Goal: Browse casually

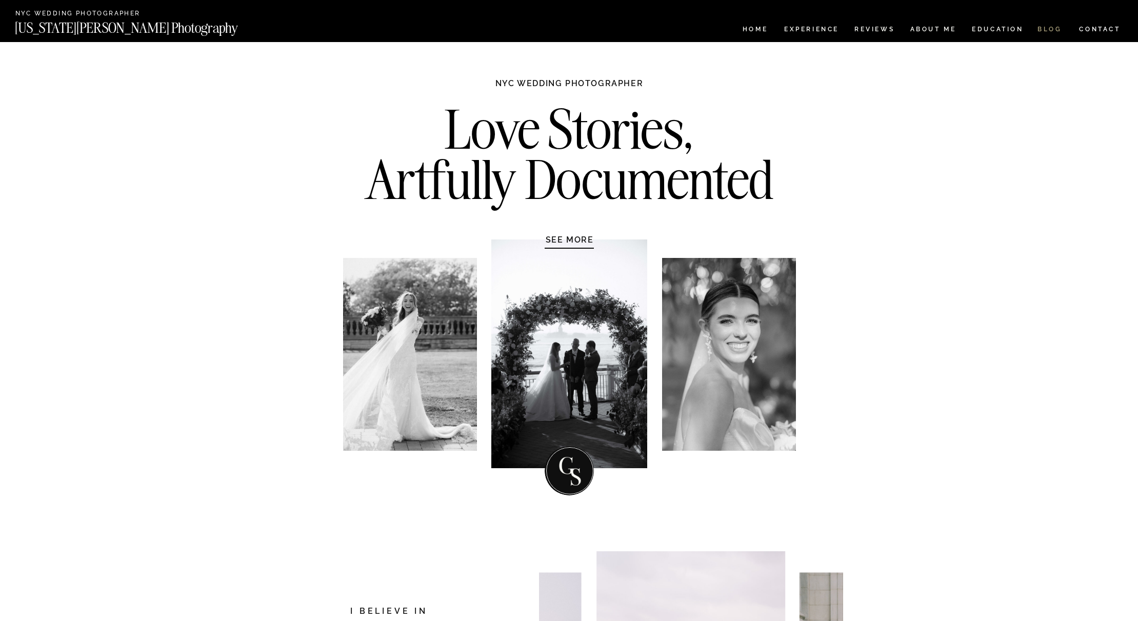
click at [1041, 27] on nav "BLOG" at bounding box center [1050, 30] width 25 height 9
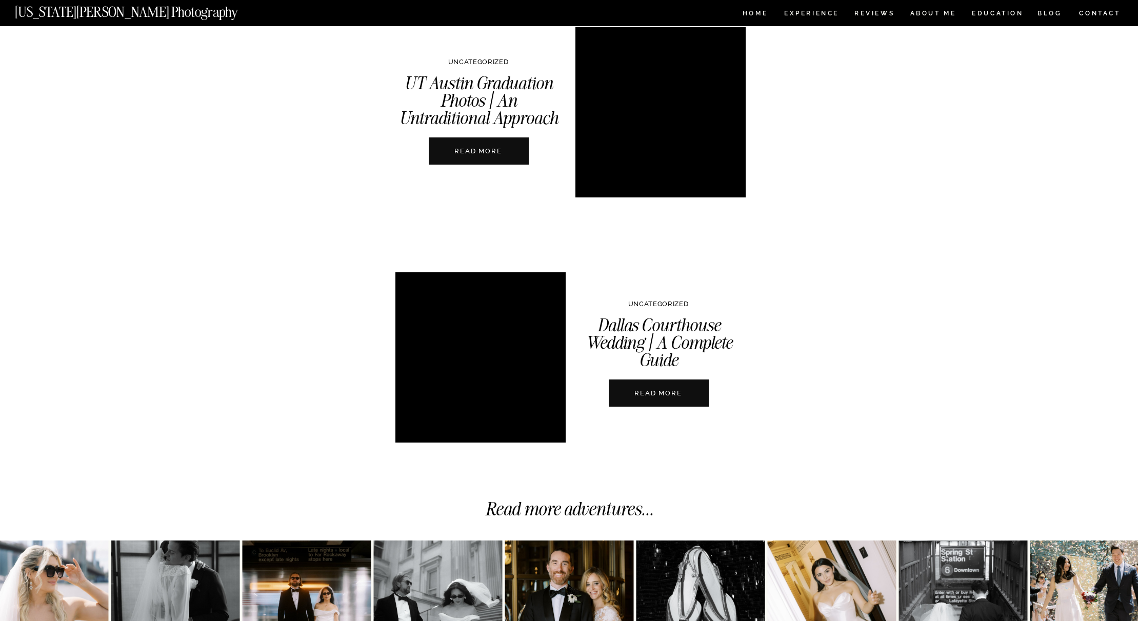
scroll to position [3447, 0]
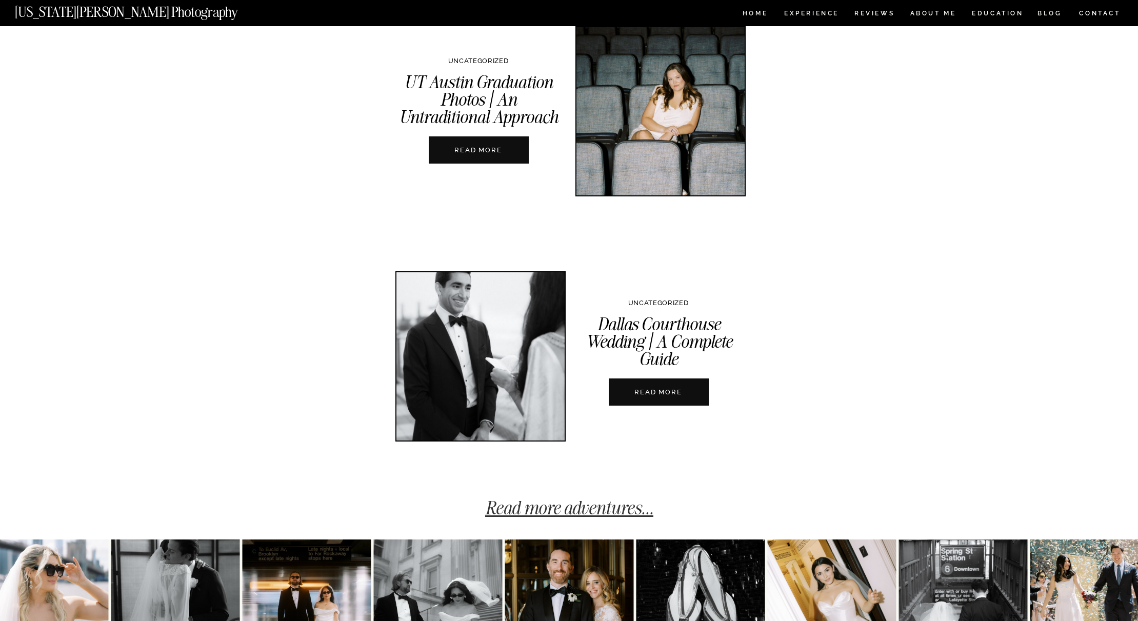
click at [626, 503] on link "Read more adventures..." at bounding box center [569, 507] width 168 height 23
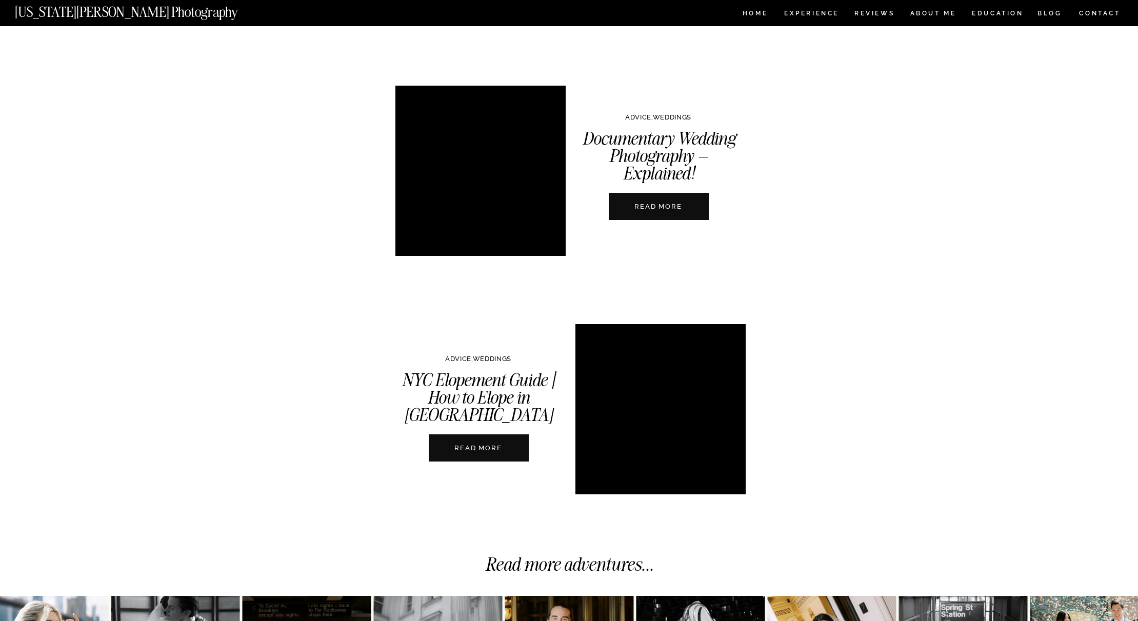
scroll to position [2191, 0]
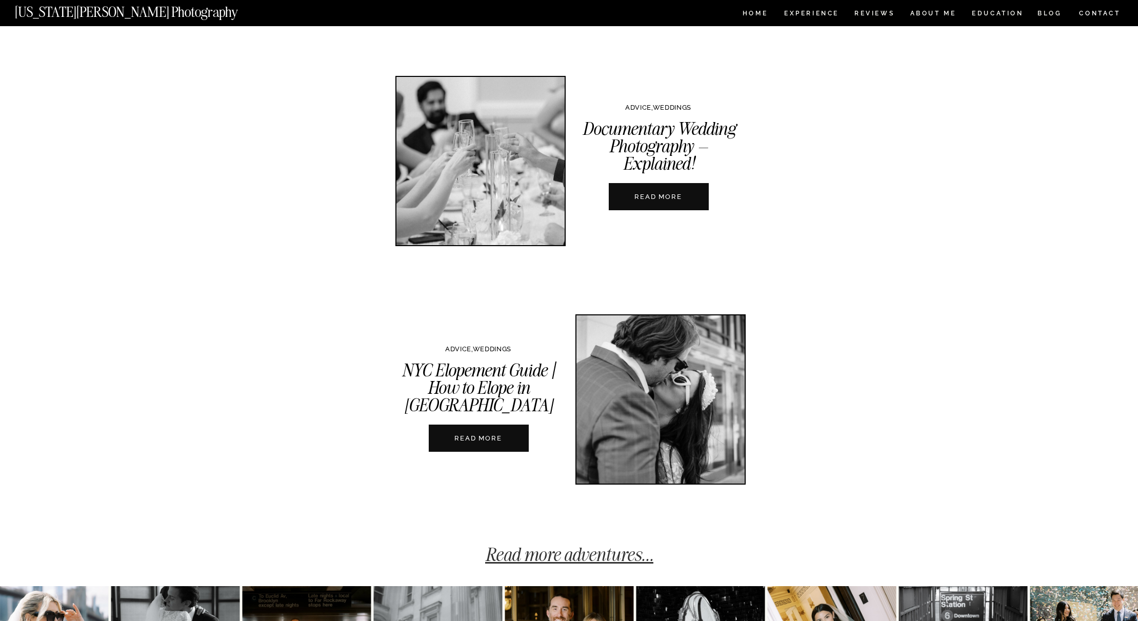
click at [633, 557] on link "Read more adventures..." at bounding box center [569, 554] width 168 height 23
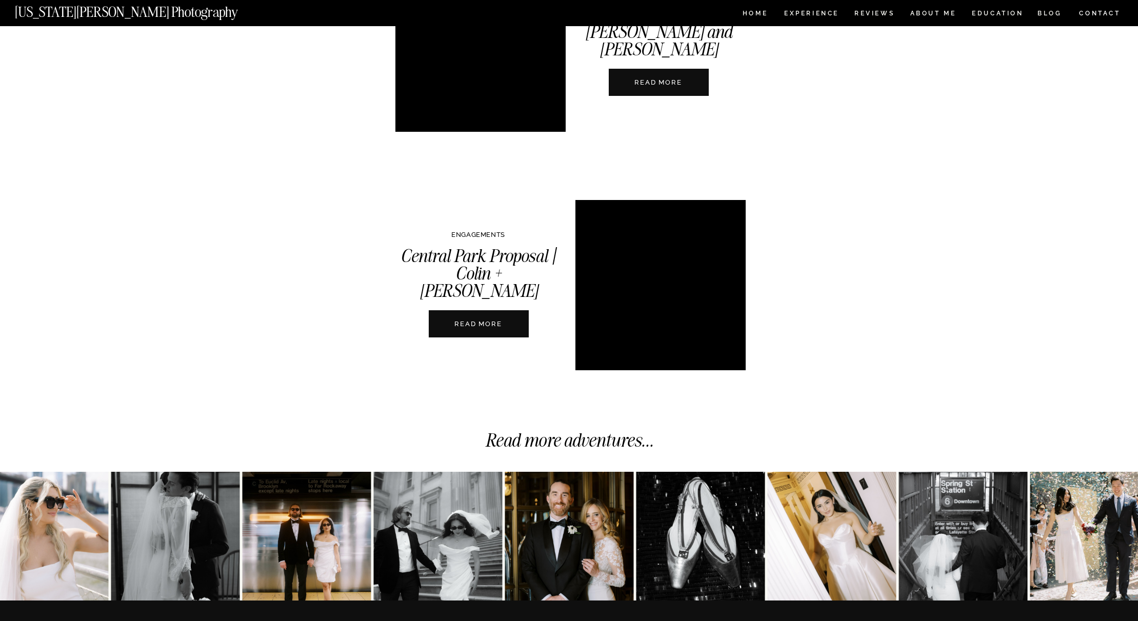
scroll to position [2347, 0]
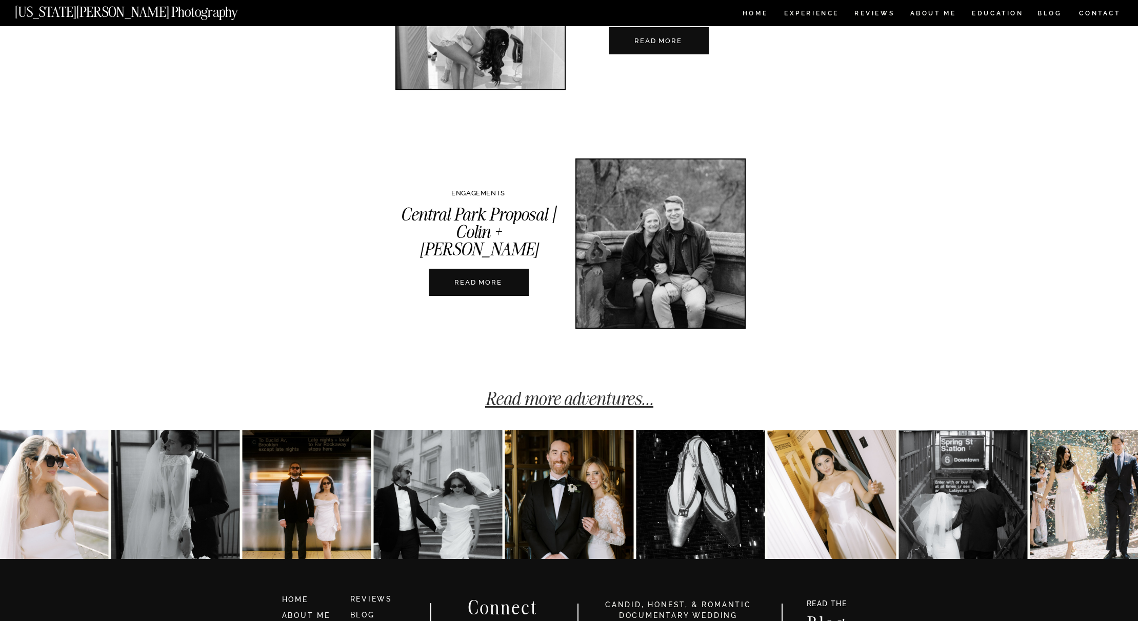
click at [608, 404] on link "Read more adventures..." at bounding box center [569, 398] width 168 height 23
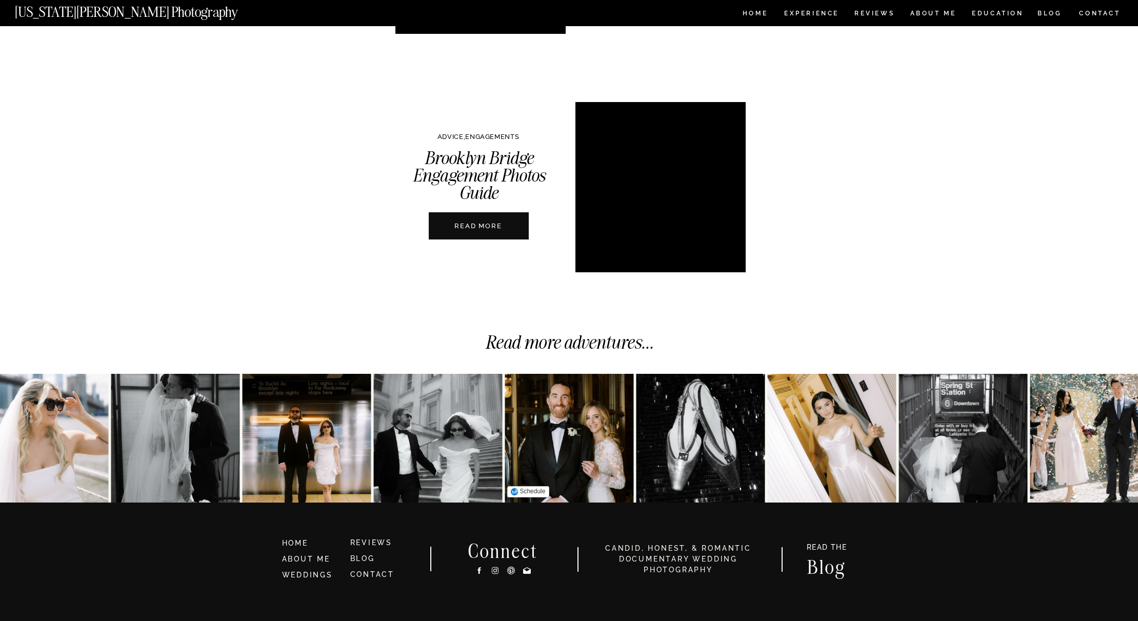
scroll to position [2466, 0]
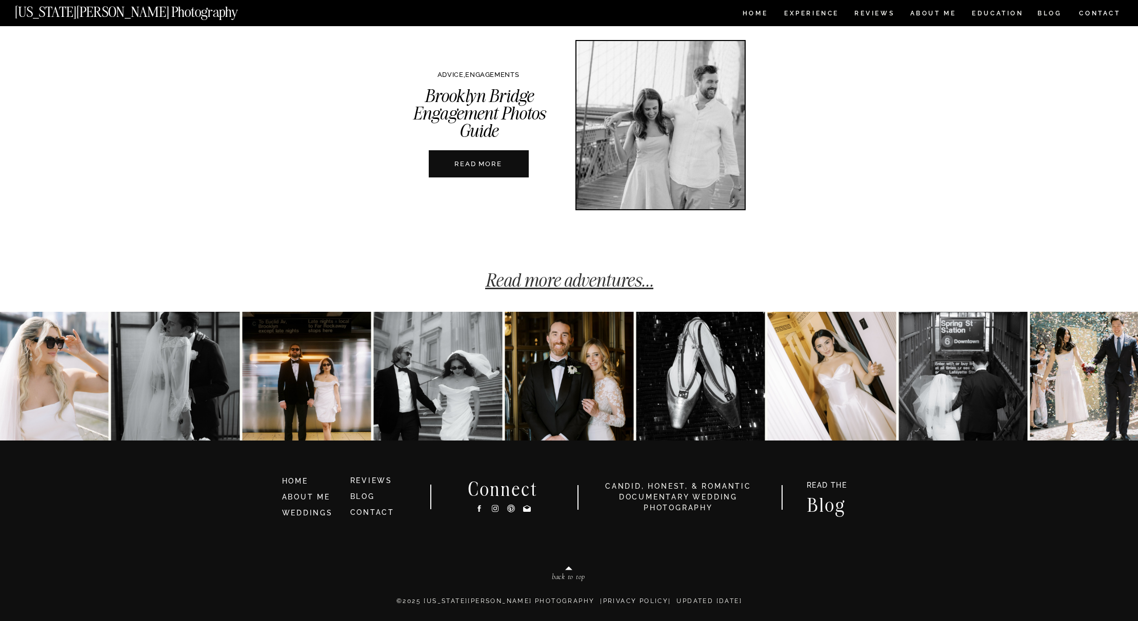
click at [625, 279] on link "Read more adventures..." at bounding box center [569, 280] width 168 height 23
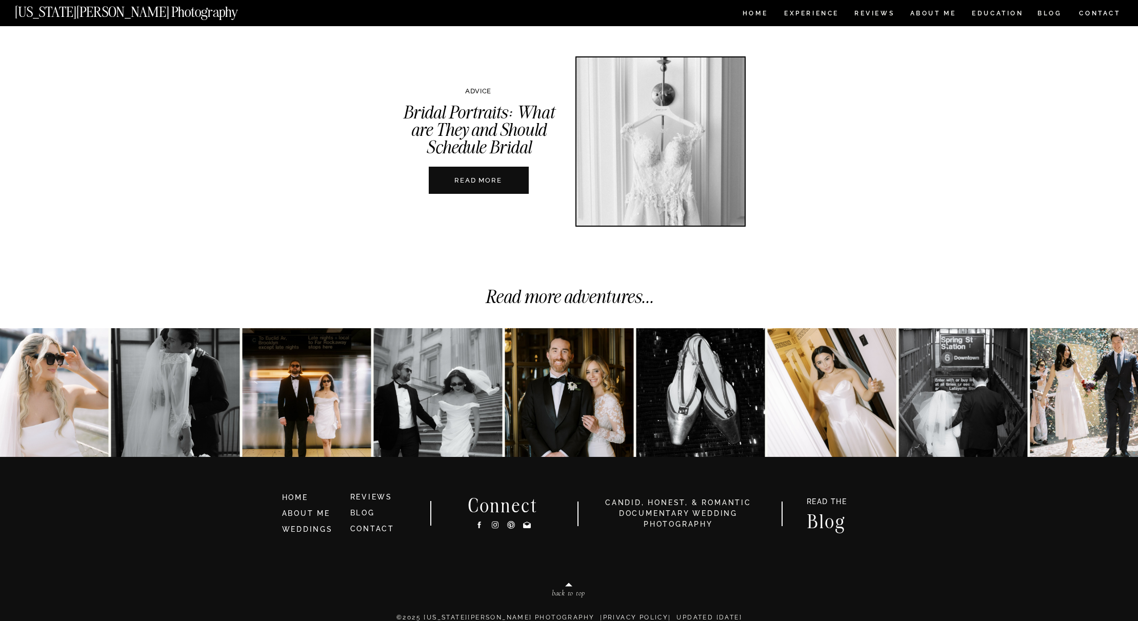
scroll to position [2466, 0]
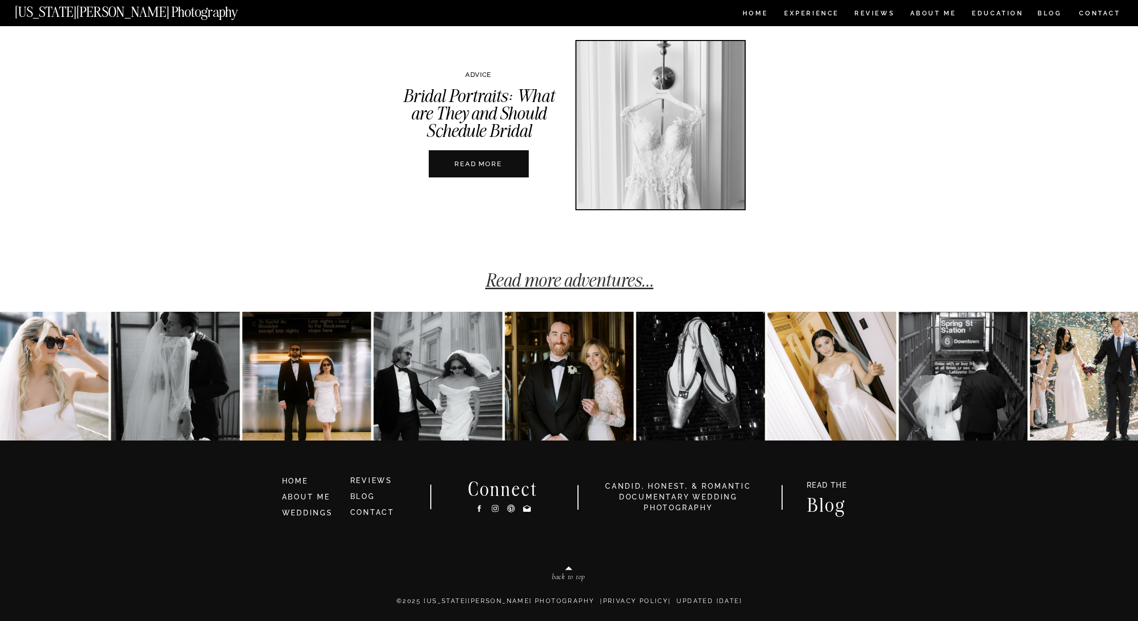
click at [625, 282] on link "Read more adventures..." at bounding box center [569, 280] width 168 height 23
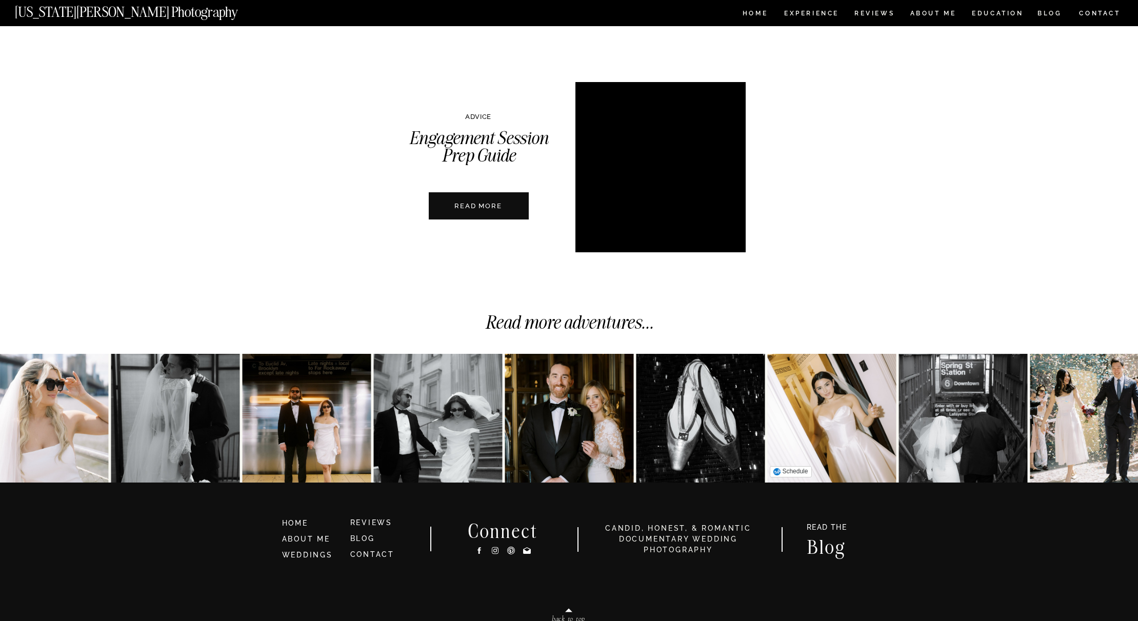
scroll to position [2466, 0]
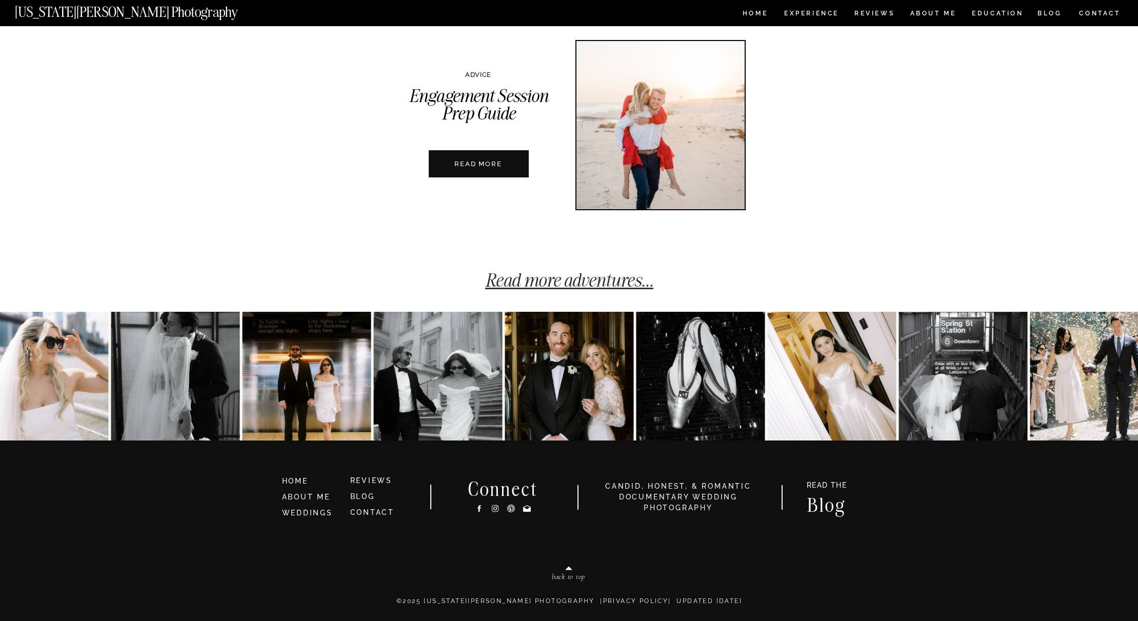
click at [627, 284] on link "Read more adventures..." at bounding box center [569, 280] width 168 height 23
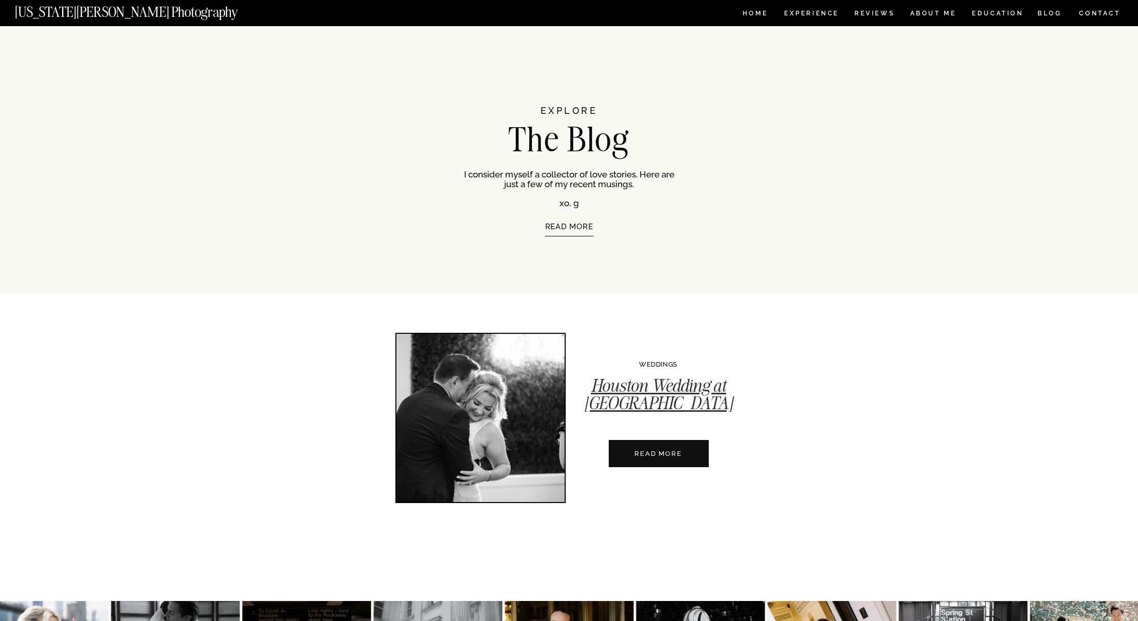
click at [625, 403] on link "Houston Wedding at [GEOGRAPHIC_DATA]" at bounding box center [658, 393] width 149 height 39
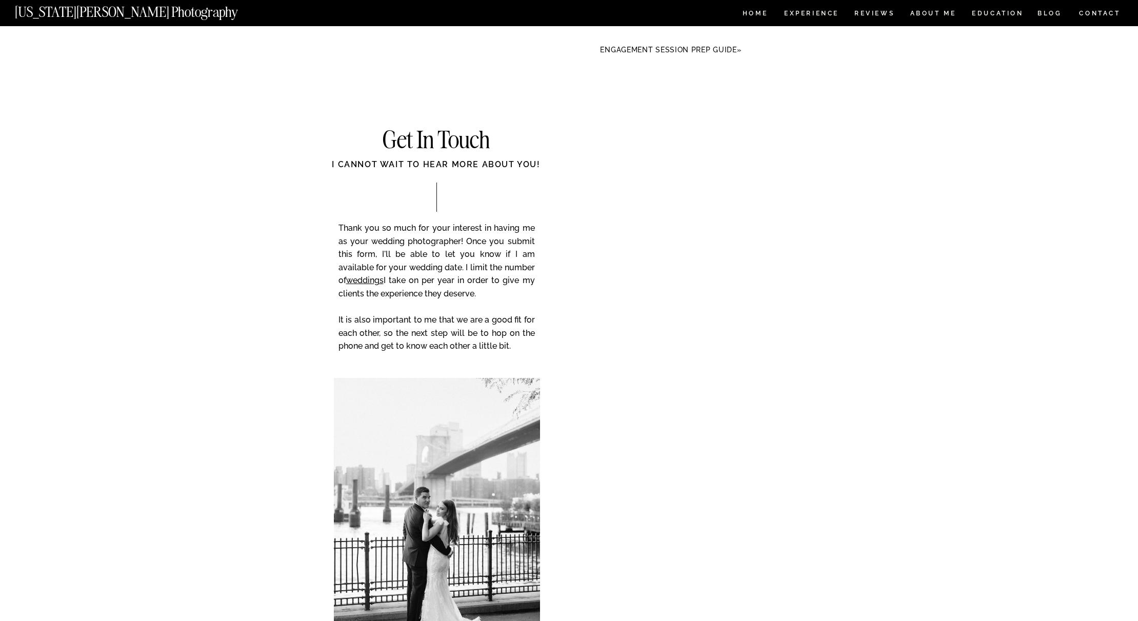
scroll to position [63314, 0]
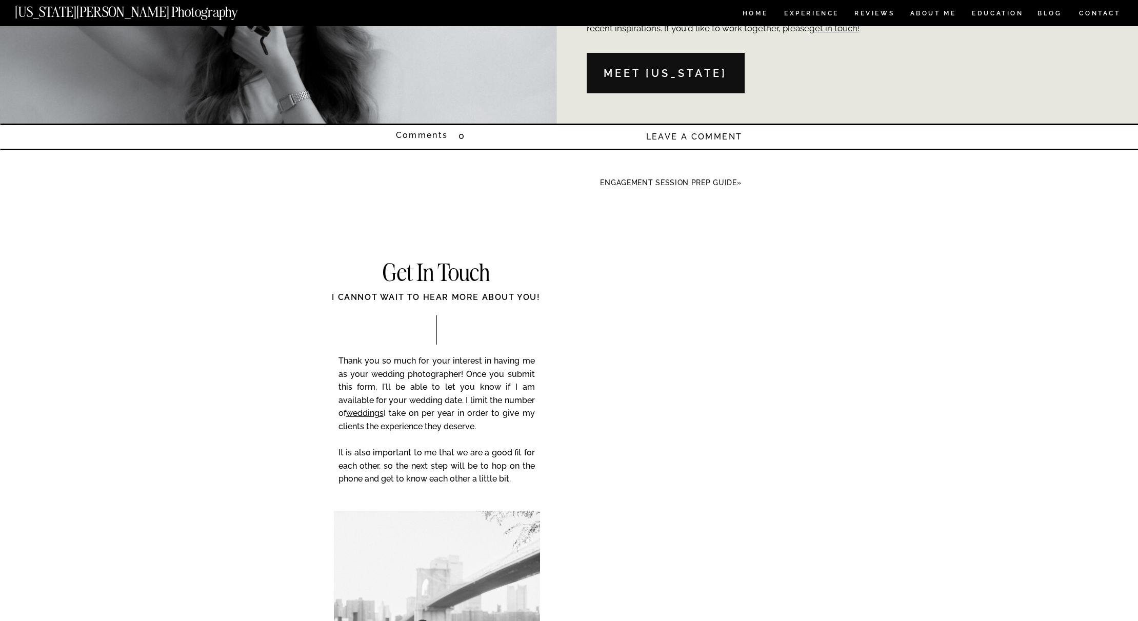
click at [704, 68] on nav "Meet Georgia" at bounding box center [666, 74] width 150 height 16
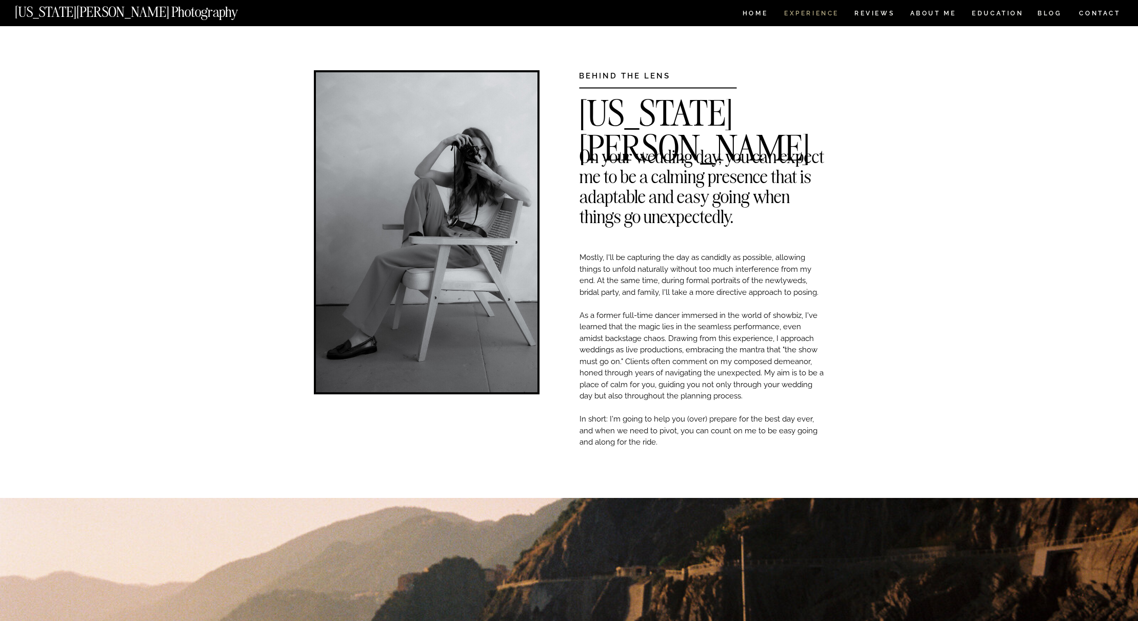
click at [798, 13] on nav "Experience" at bounding box center [811, 14] width 54 height 9
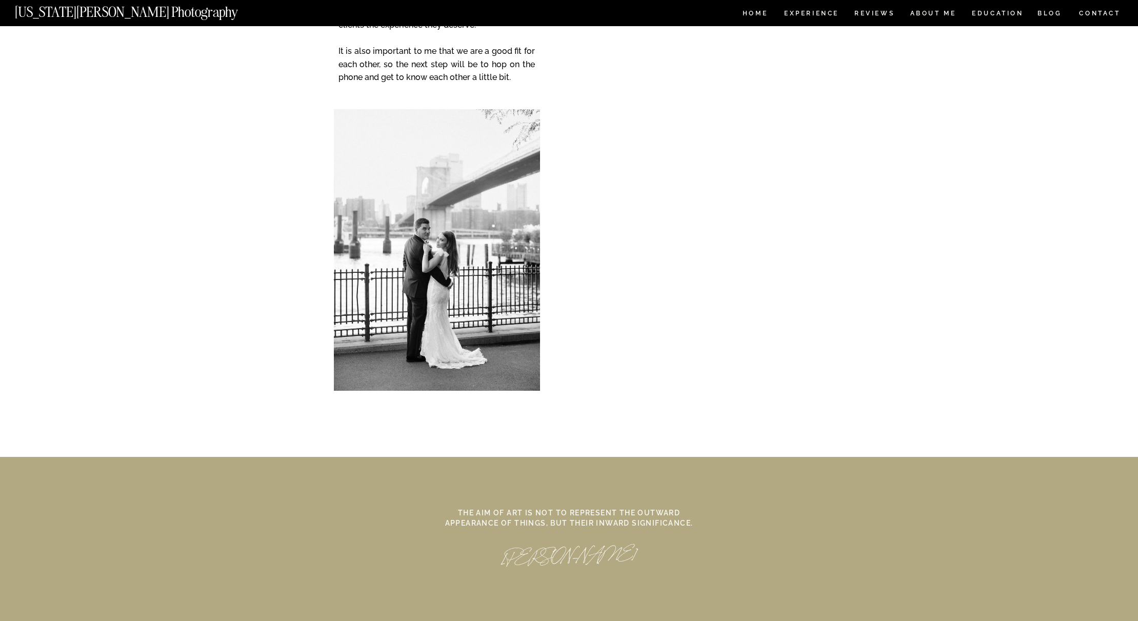
scroll to position [4241, 0]
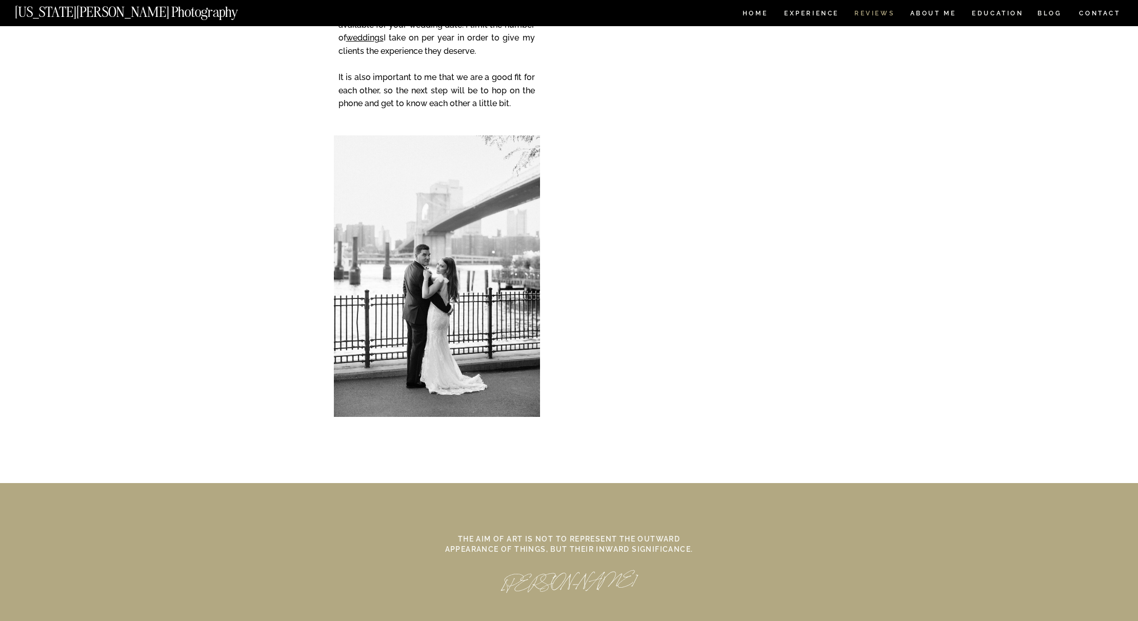
click at [881, 15] on nav "REVIEWS" at bounding box center [873, 14] width 38 height 9
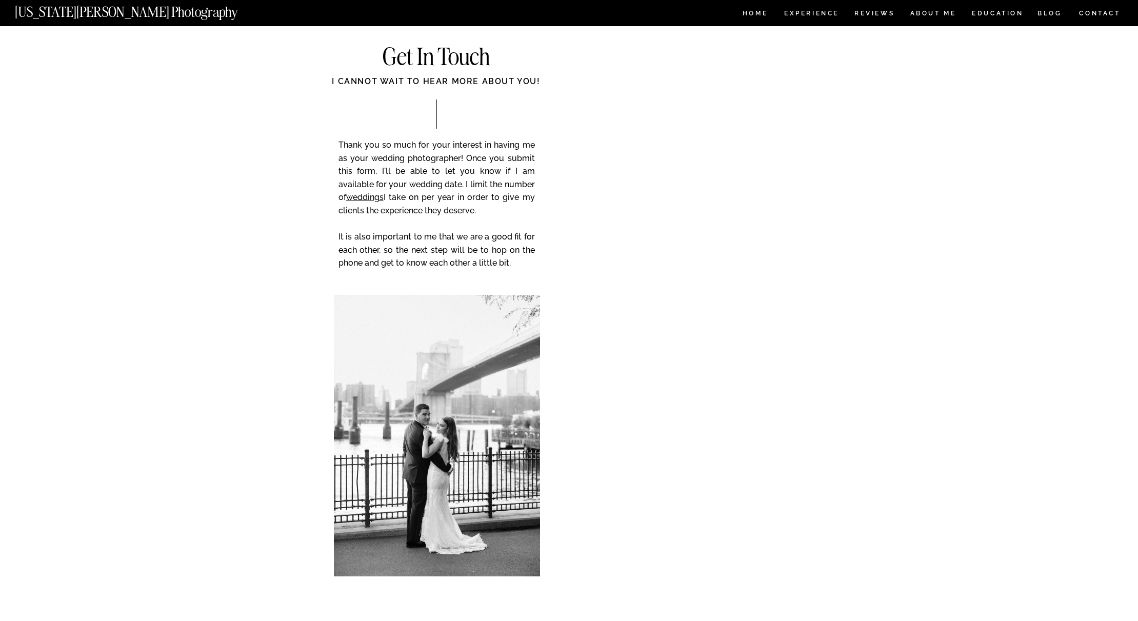
scroll to position [2604, 0]
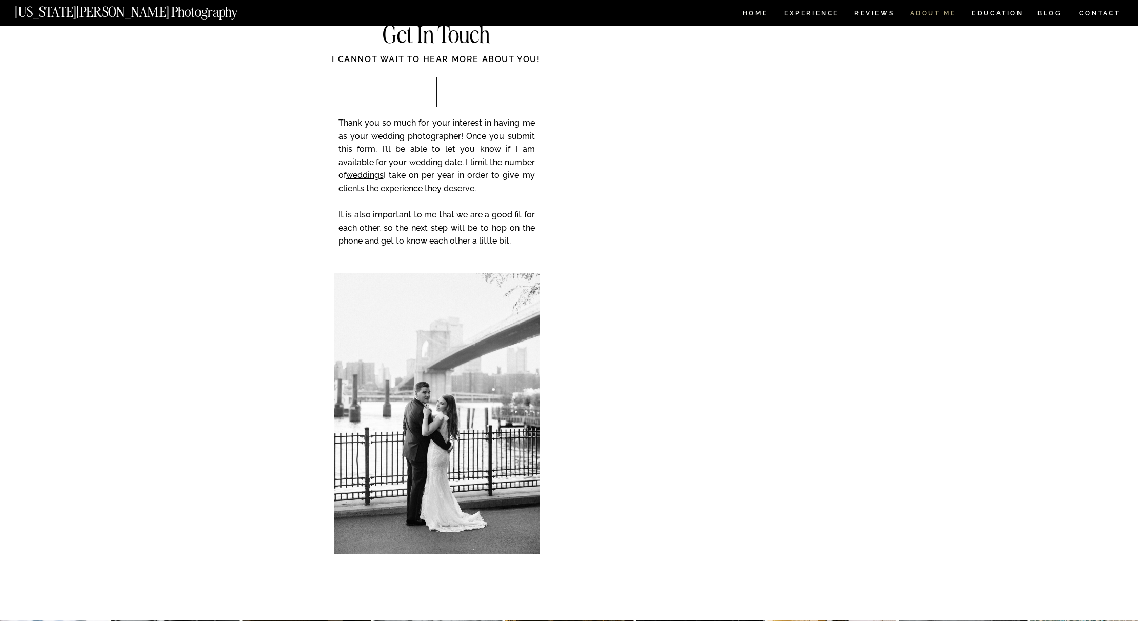
click at [936, 13] on nav "ABOUT ME" at bounding box center [933, 14] width 47 height 9
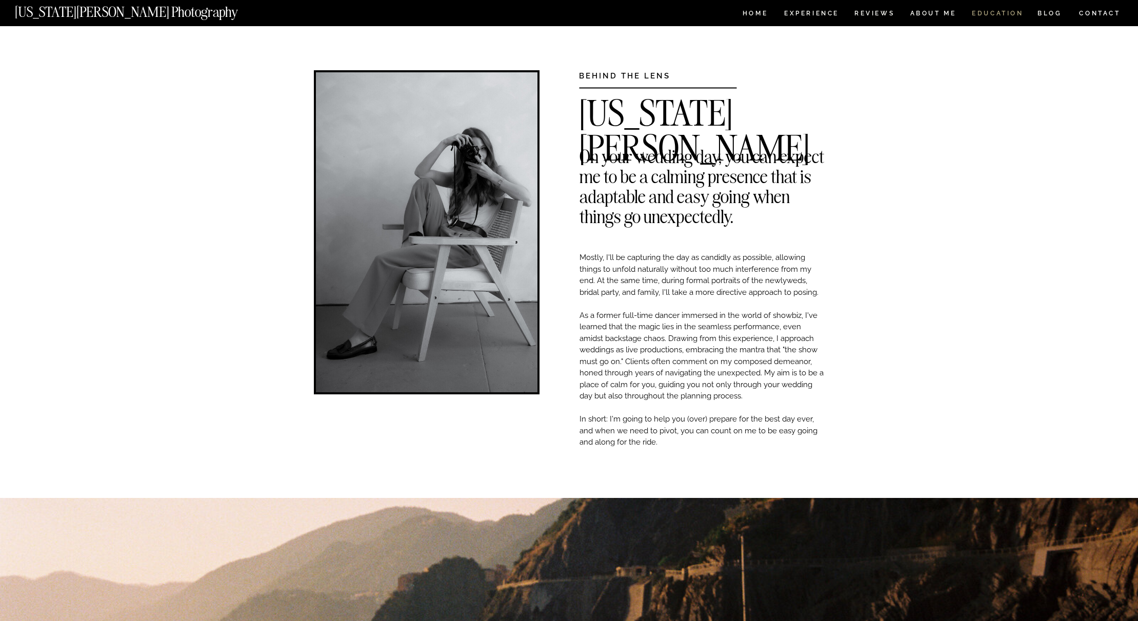
click at [994, 13] on nav "EDUCATION" at bounding box center [998, 14] width 54 height 9
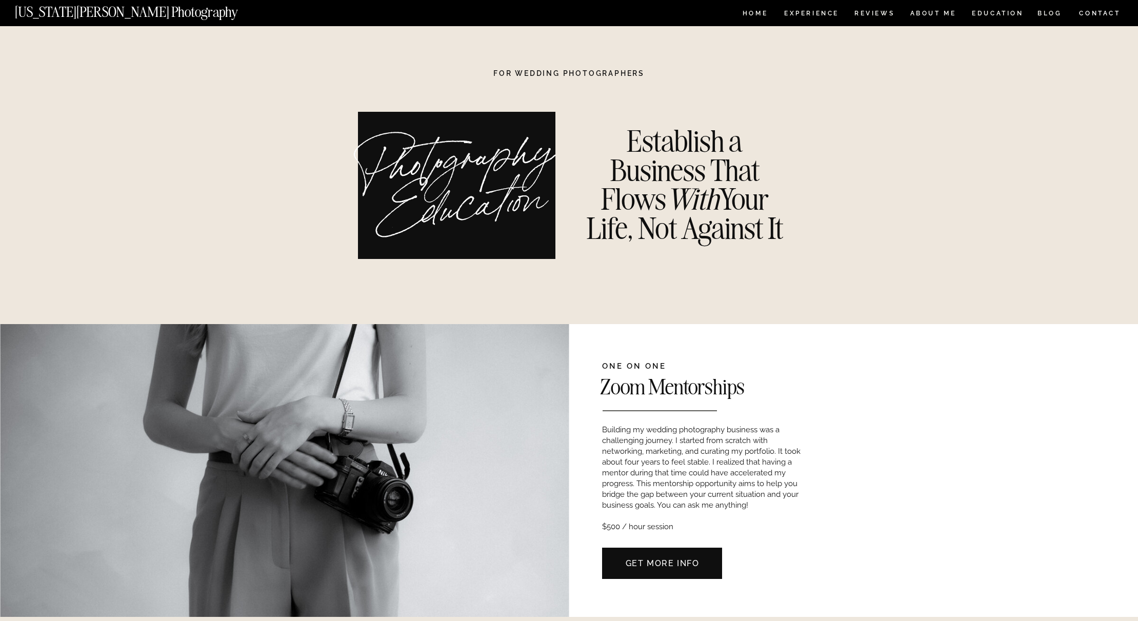
click at [1083, 16] on nav "CONTACT" at bounding box center [1100, 13] width 43 height 11
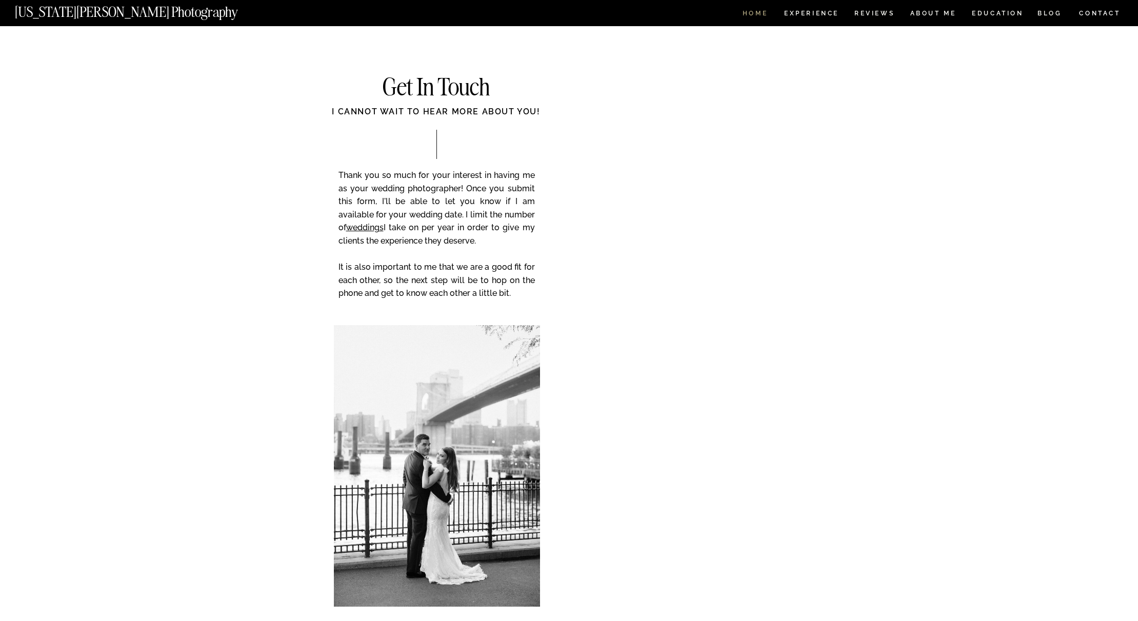
click at [761, 12] on nav "HOME" at bounding box center [755, 14] width 29 height 9
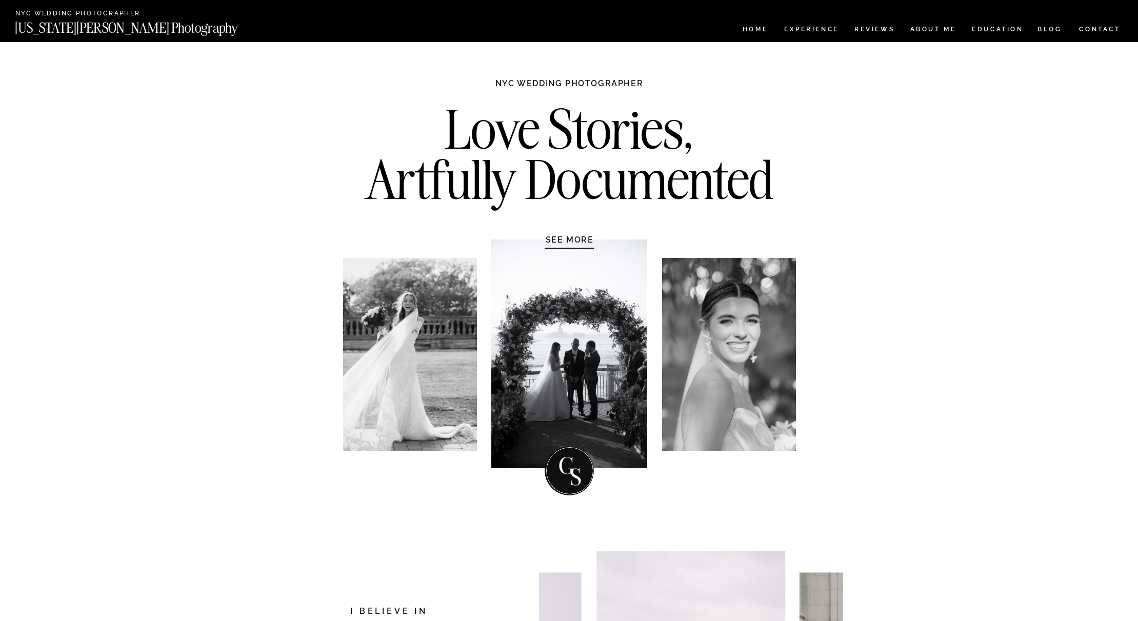
drag, startPoint x: 424, startPoint y: 332, endPoint x: 507, endPoint y: 350, distance: 85.0
click at [507, 350] on div "Love Stories, Artfully Documented NYC WEDDING PHOTOGRAPHER SEE MORE" at bounding box center [569, 285] width 615 height 487
click at [533, 349] on div at bounding box center [569, 354] width 156 height 229
click at [572, 236] on h1 "SEE MORE" at bounding box center [569, 239] width 97 height 10
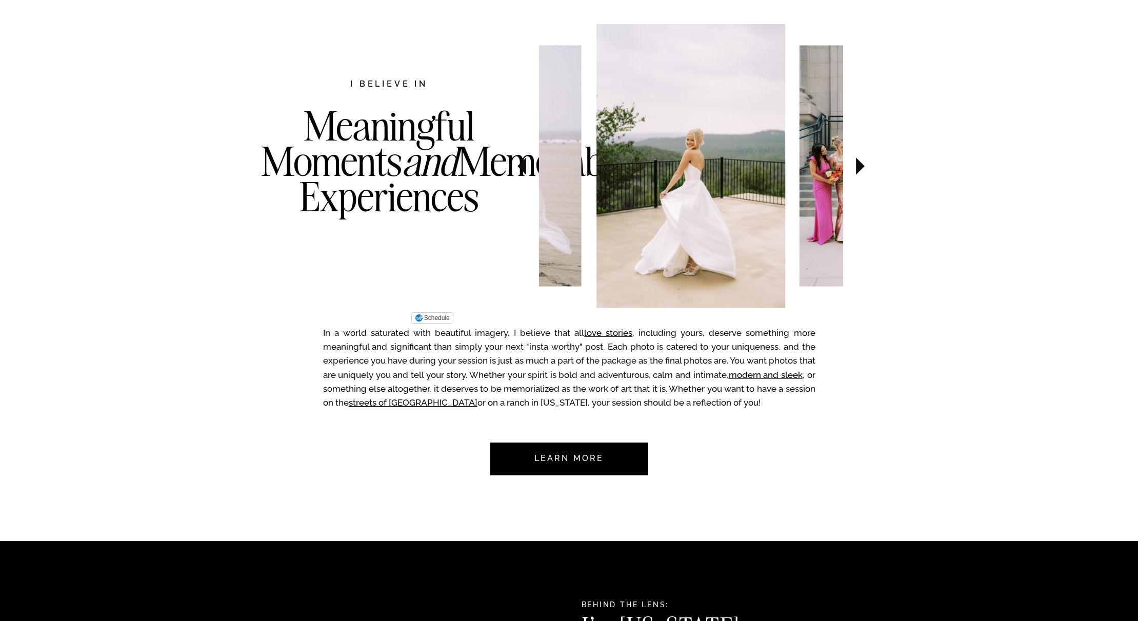
scroll to position [529, 0]
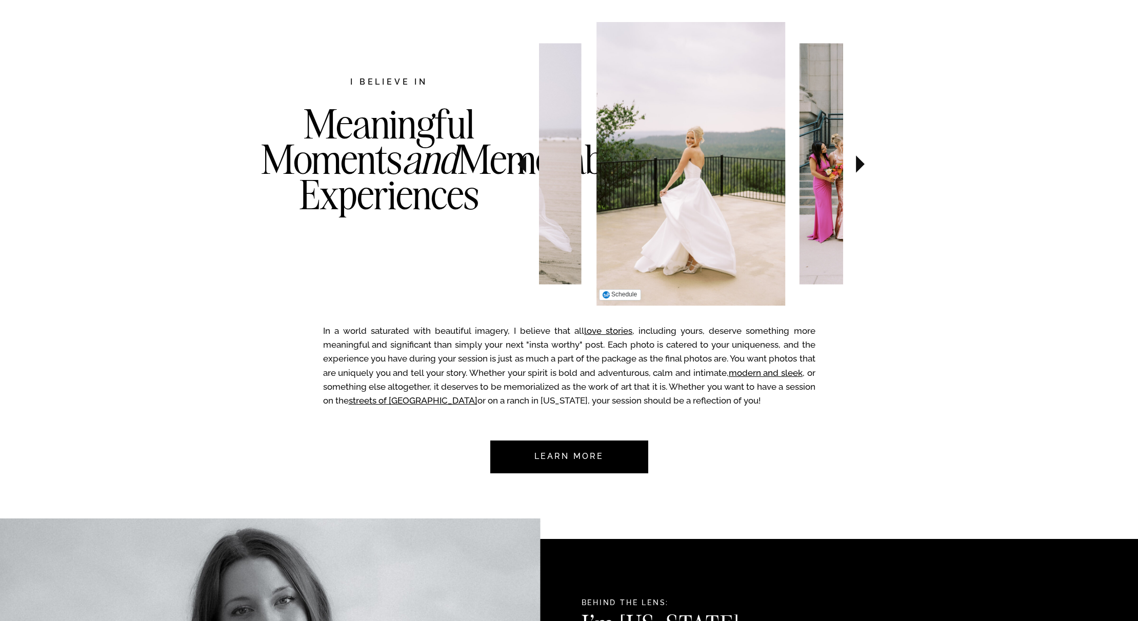
click at [634, 214] on img at bounding box center [690, 164] width 189 height 284
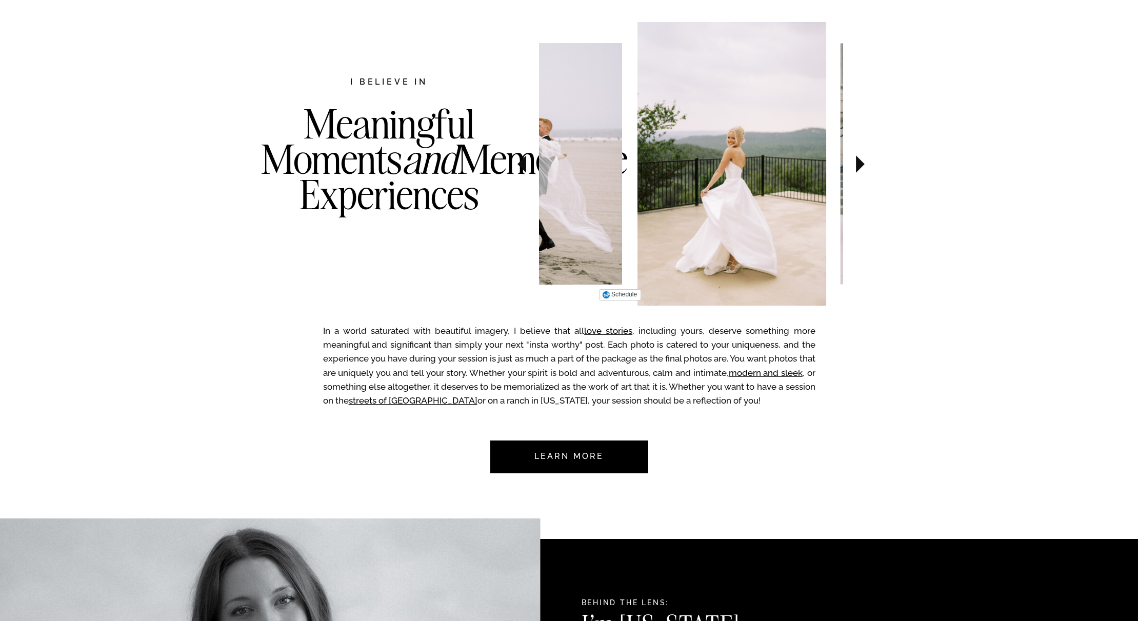
click at [744, 221] on img at bounding box center [731, 164] width 189 height 284
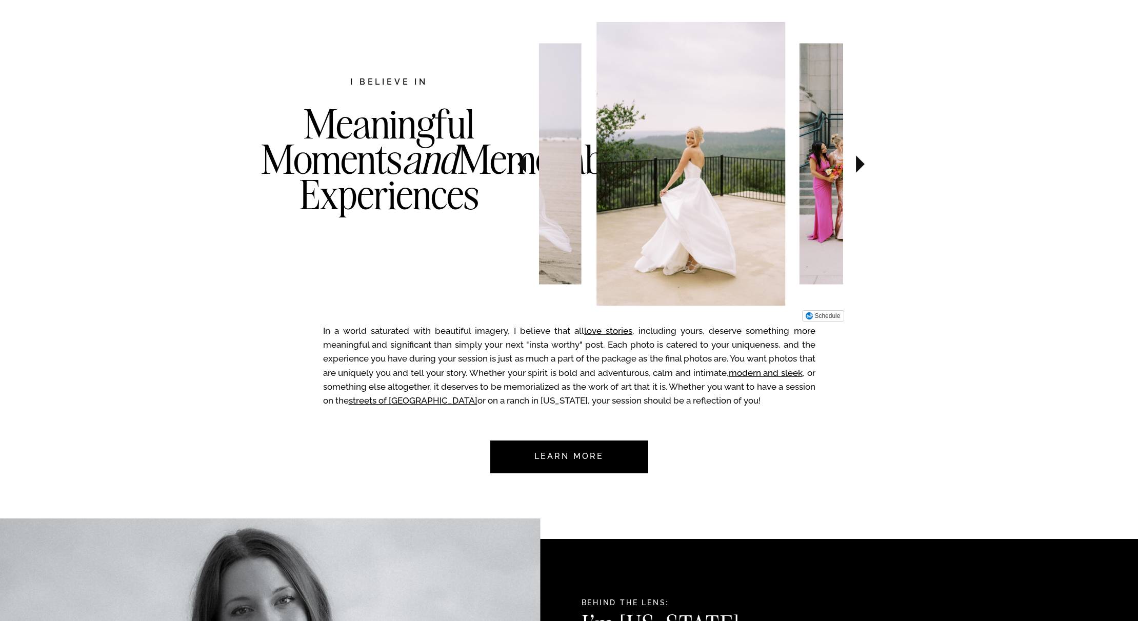
click at [812, 190] on img at bounding box center [880, 163] width 161 height 241
click at [863, 165] on icon at bounding box center [860, 163] width 9 height 17
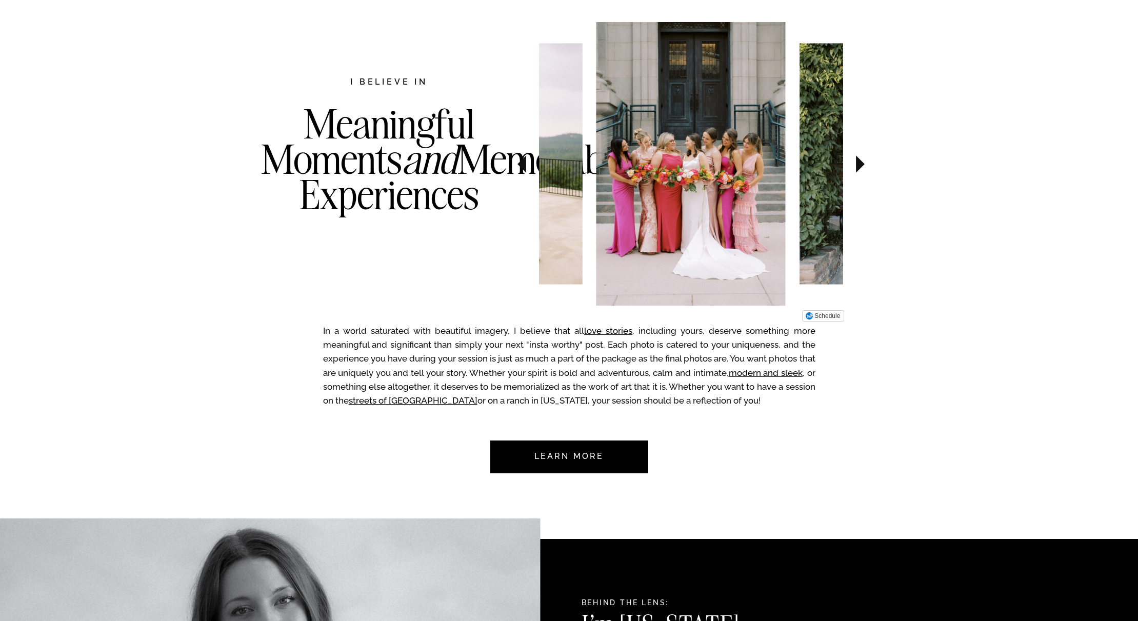
click at [813, 193] on img at bounding box center [880, 163] width 161 height 241
click at [856, 162] on icon at bounding box center [860, 163] width 9 height 17
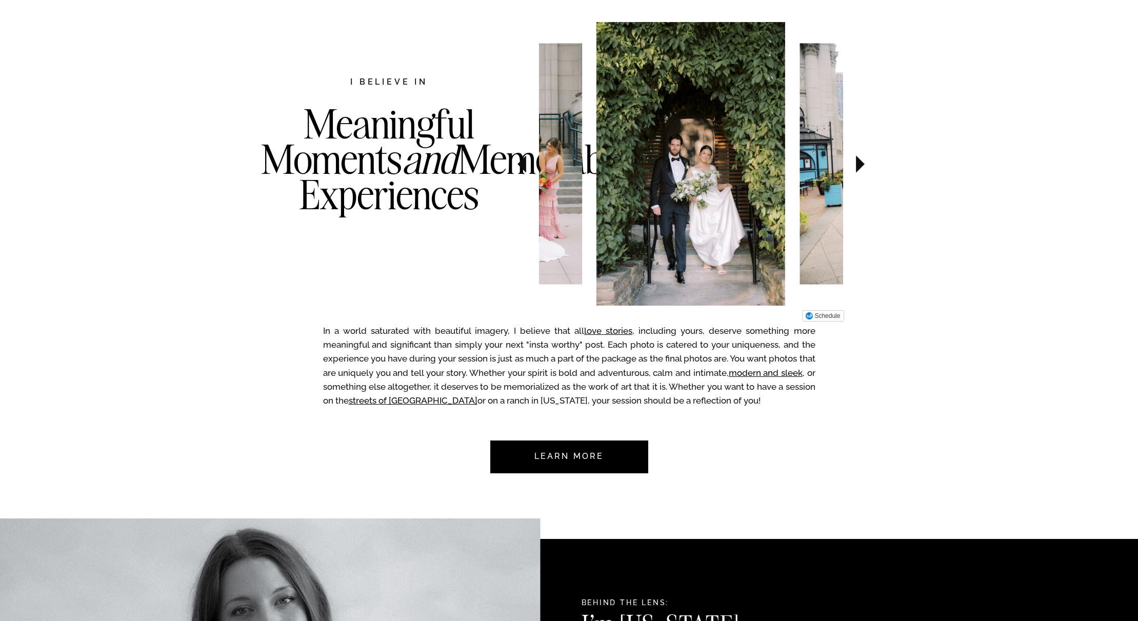
click at [832, 170] on img at bounding box center [880, 163] width 161 height 241
click at [858, 167] on icon at bounding box center [860, 163] width 9 height 17
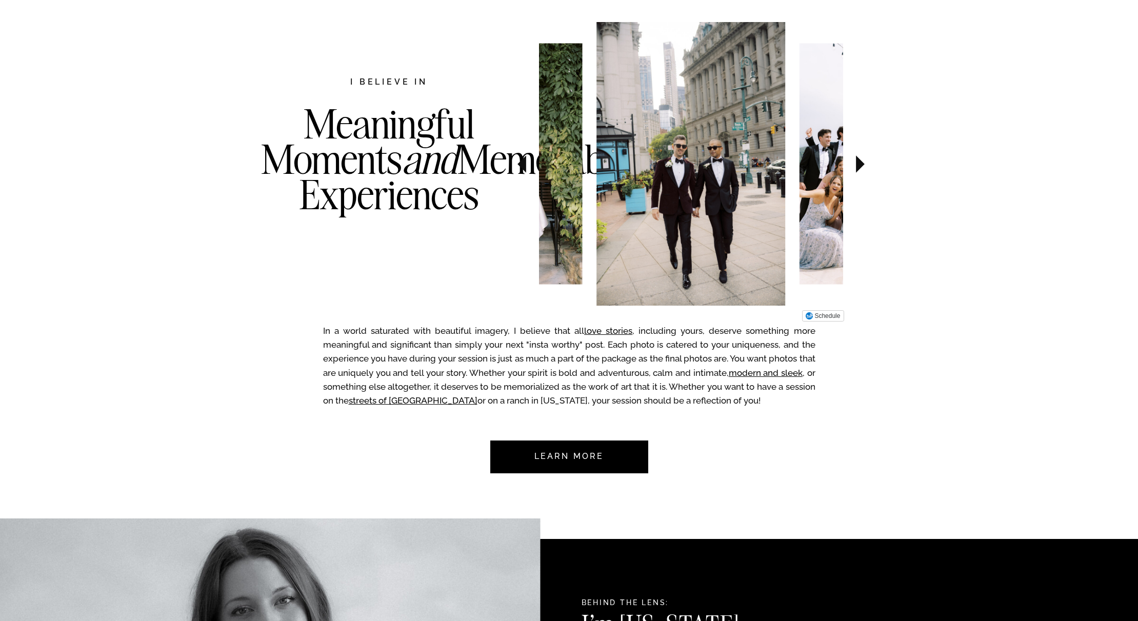
click at [824, 186] on img at bounding box center [880, 163] width 161 height 241
click at [859, 161] on icon at bounding box center [860, 163] width 9 height 17
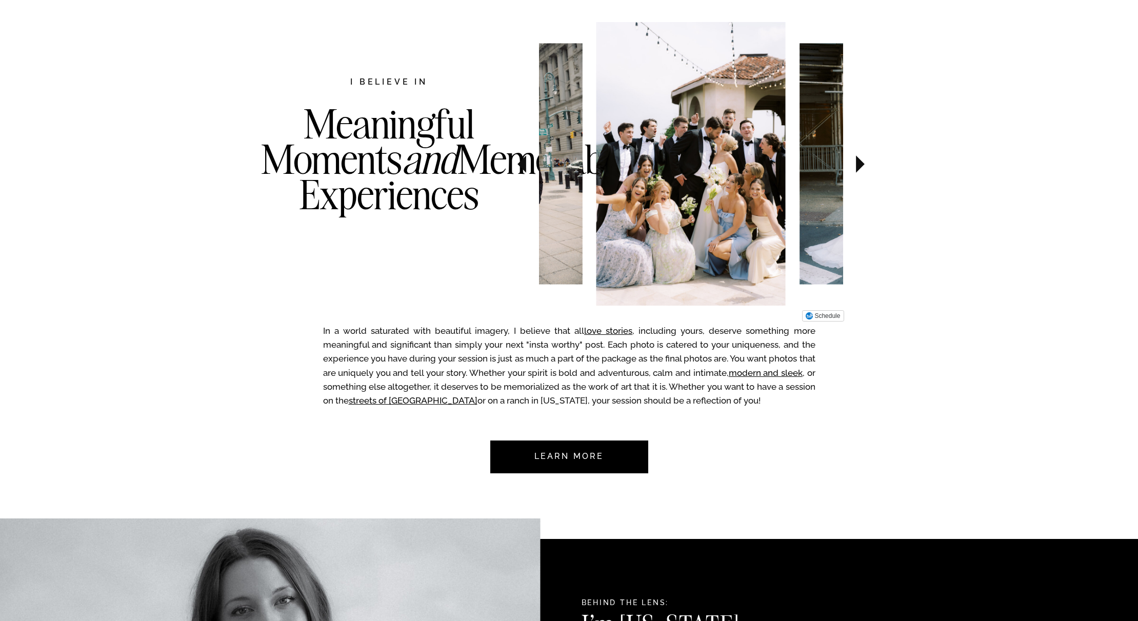
click at [811, 204] on img at bounding box center [880, 163] width 161 height 241
click at [859, 161] on icon at bounding box center [860, 163] width 9 height 17
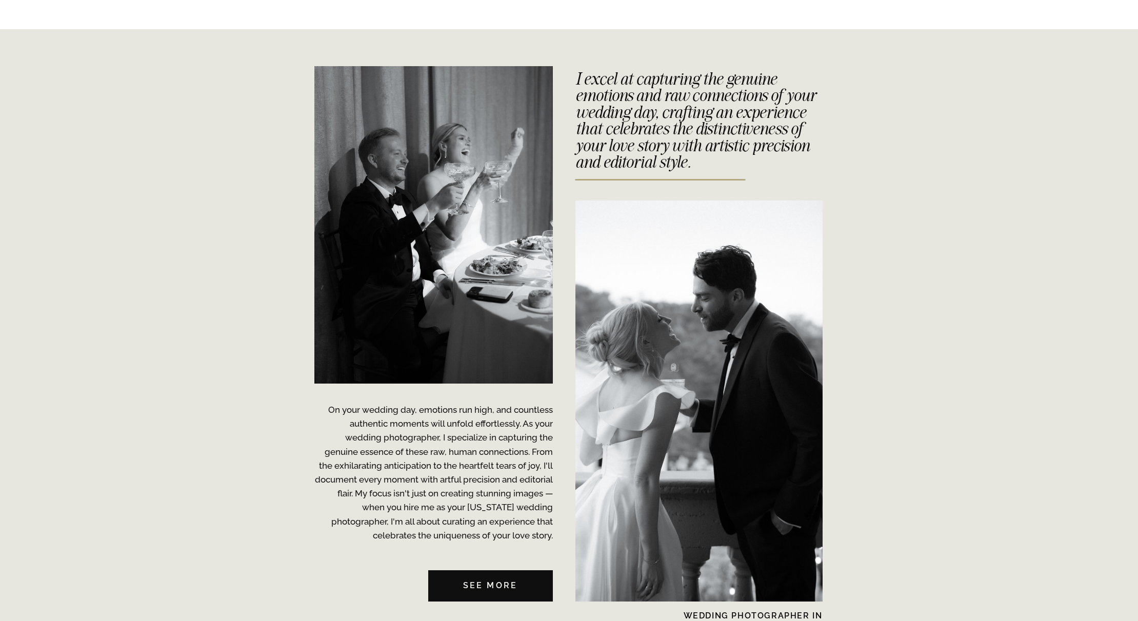
scroll to position [2347, 0]
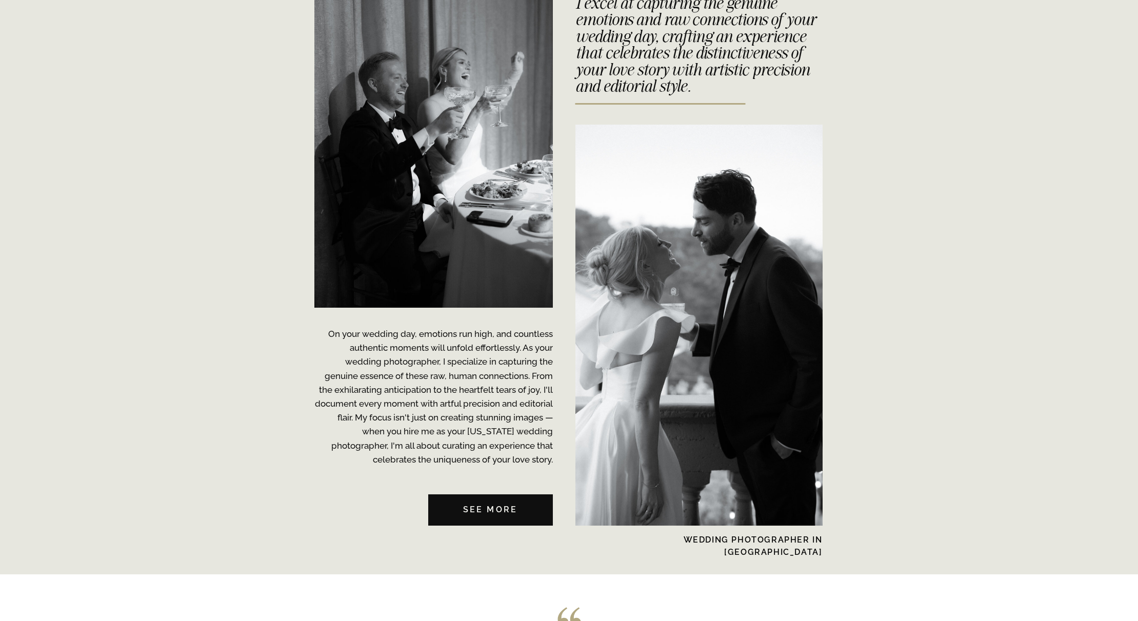
drag, startPoint x: 728, startPoint y: 327, endPoint x: 705, endPoint y: 324, distance: 23.3
click at [705, 324] on div at bounding box center [698, 325] width 247 height 401
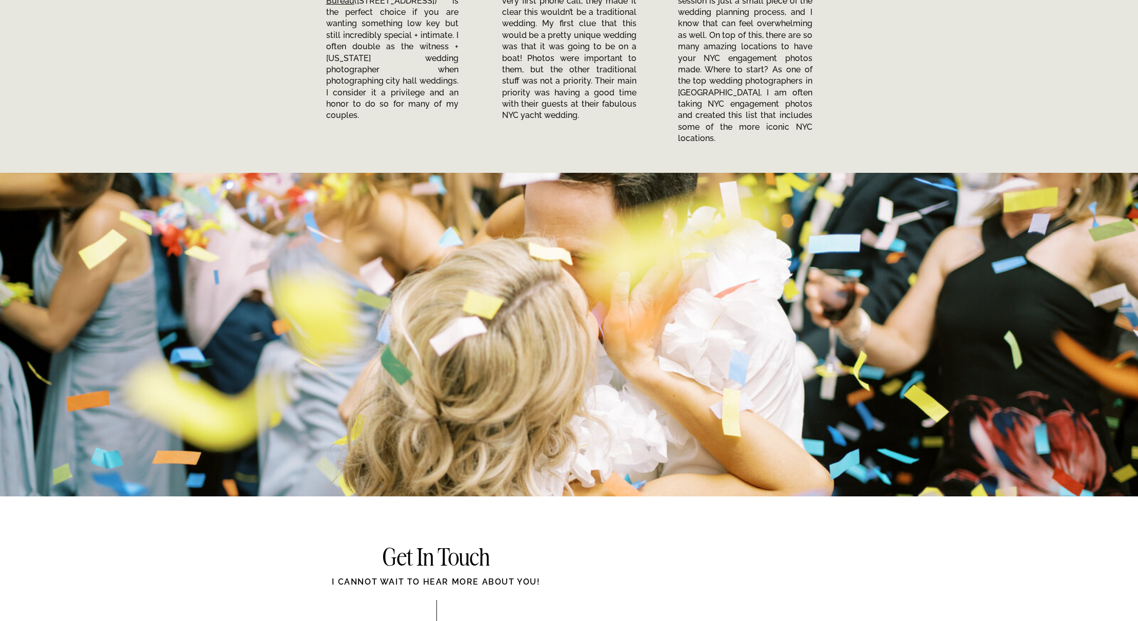
scroll to position [3788, 0]
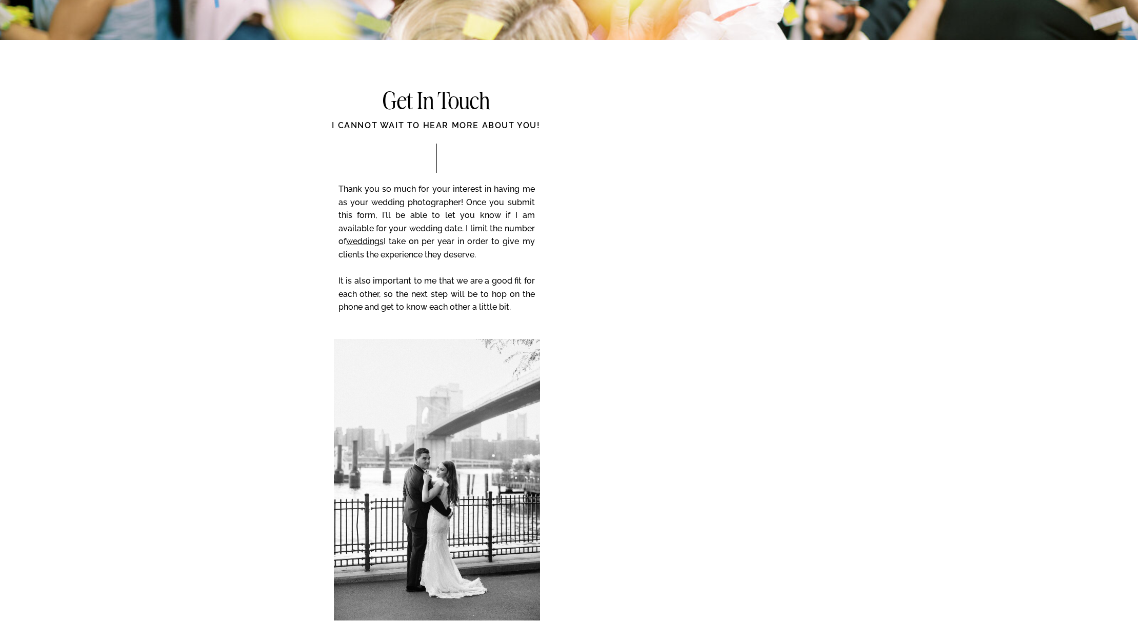
scroll to position [4419, 0]
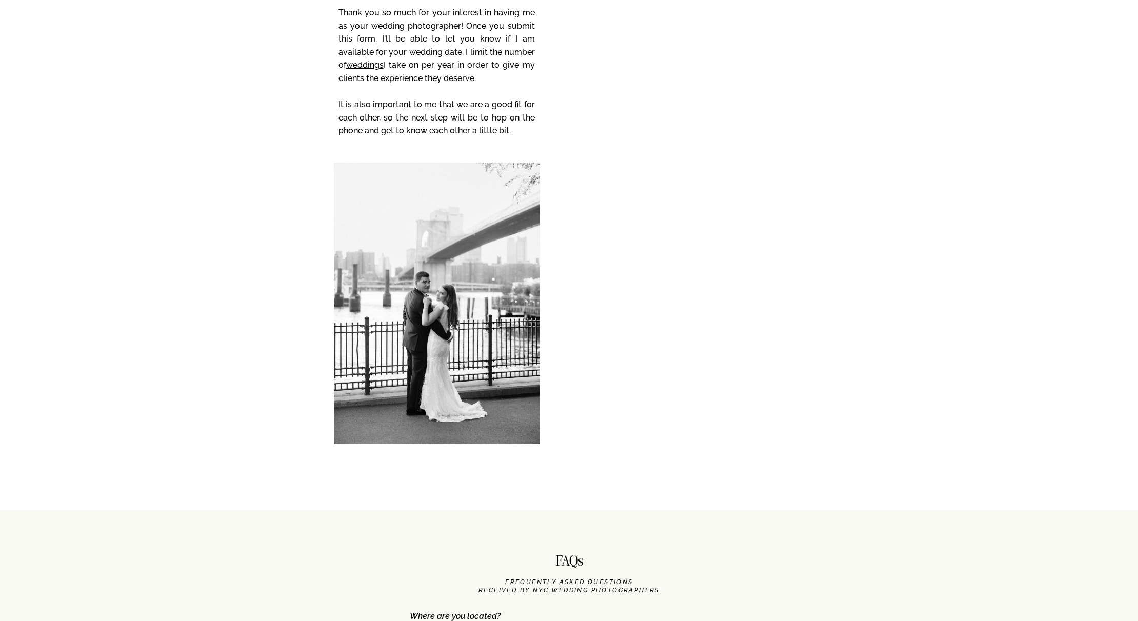
click at [406, 411] on div at bounding box center [437, 304] width 206 height 282
click at [411, 365] on div at bounding box center [437, 304] width 206 height 282
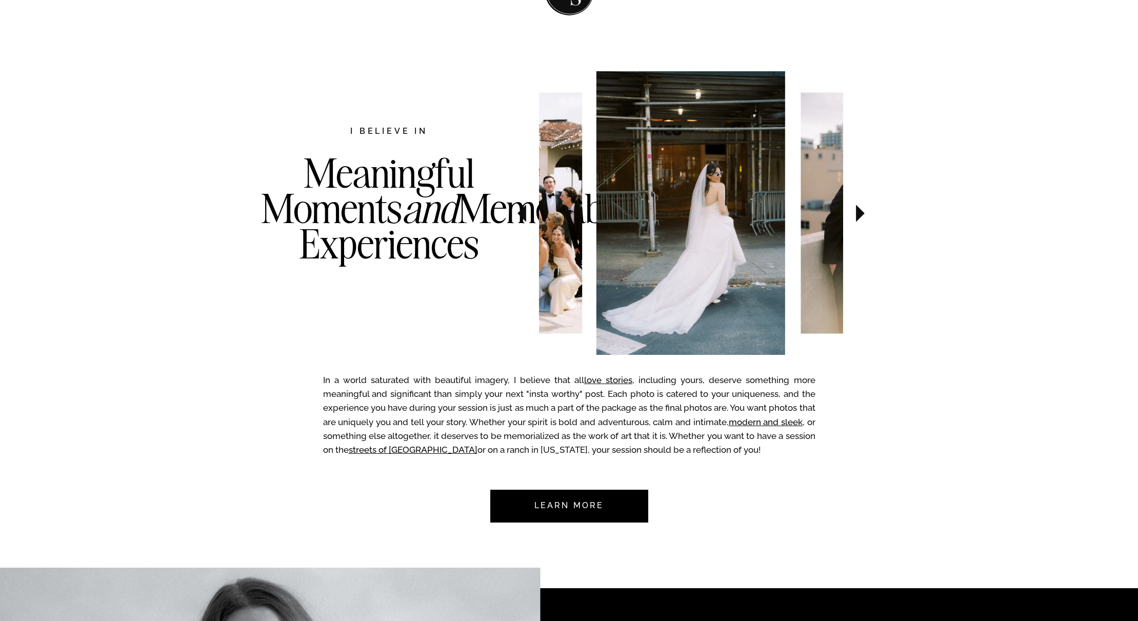
scroll to position [0, 0]
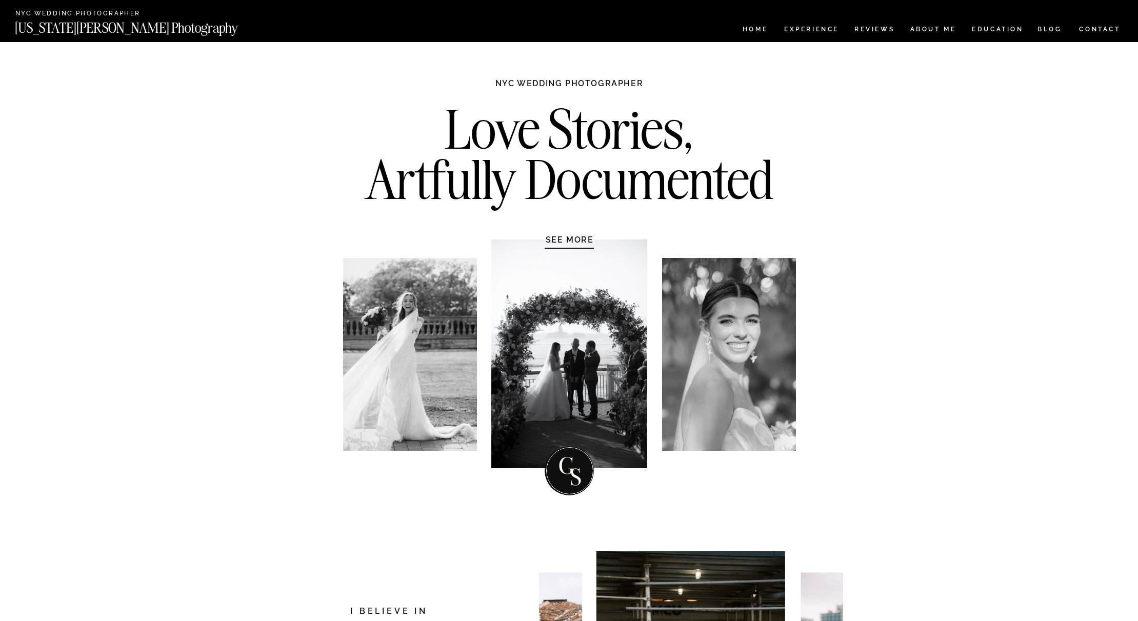
click at [576, 240] on h1 "SEE MORE" at bounding box center [569, 239] width 97 height 10
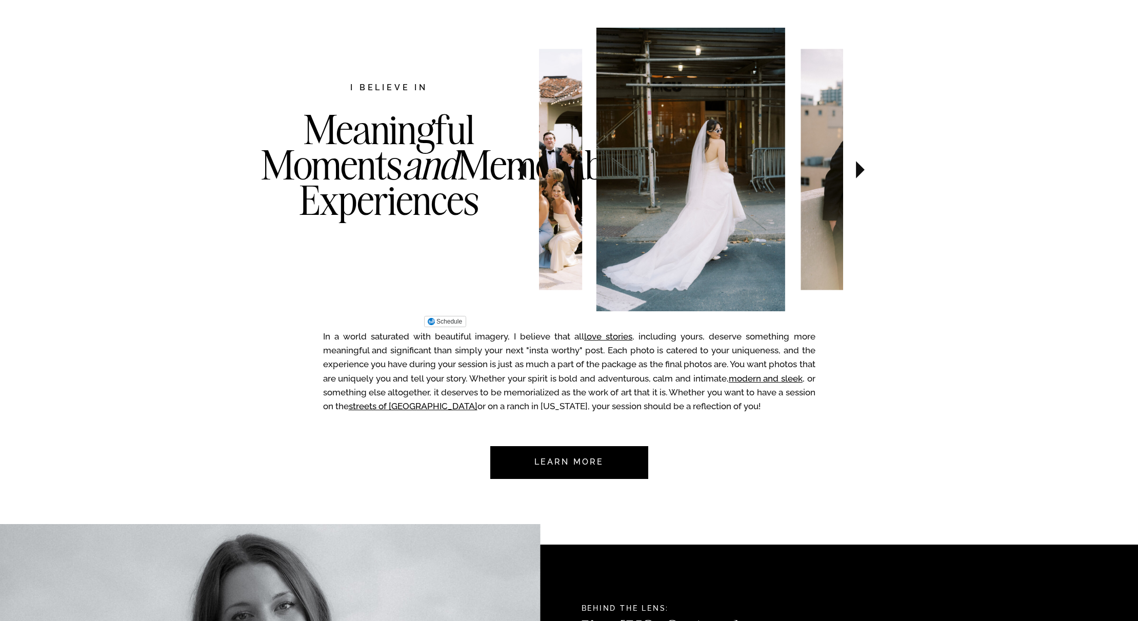
scroll to position [529, 0]
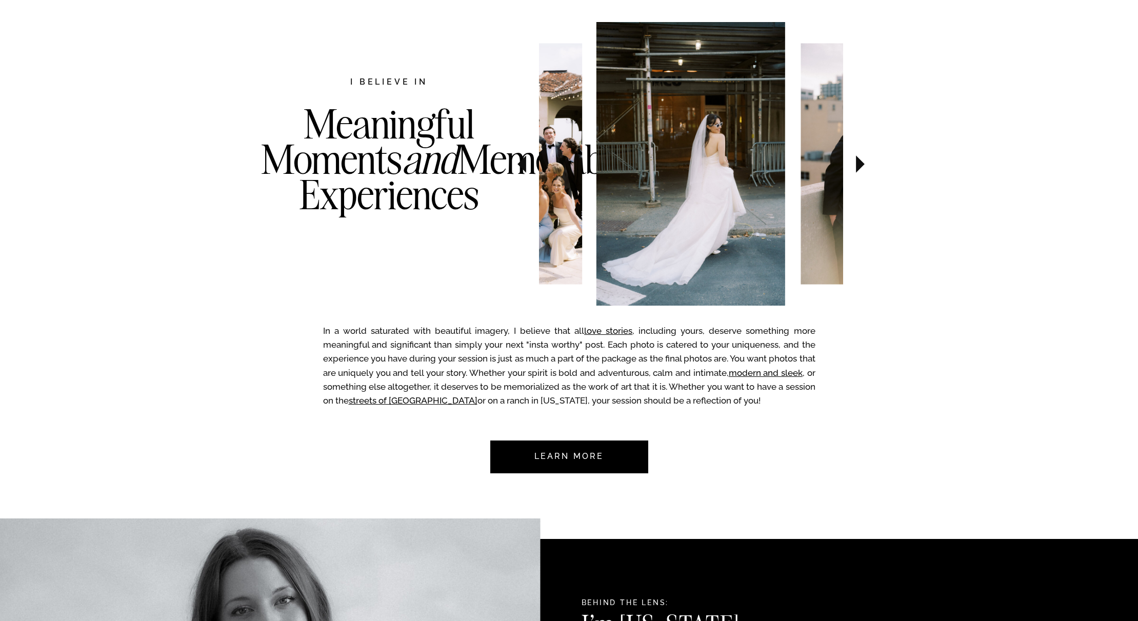
click at [853, 166] on icon at bounding box center [860, 164] width 34 height 36
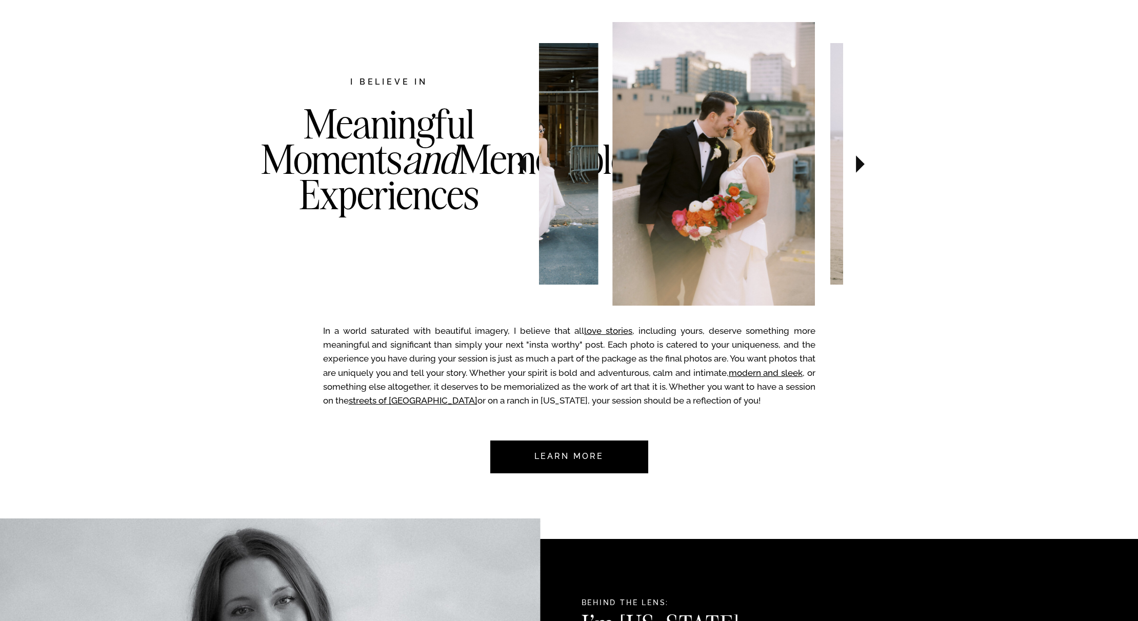
click at [853, 166] on icon at bounding box center [860, 164] width 34 height 36
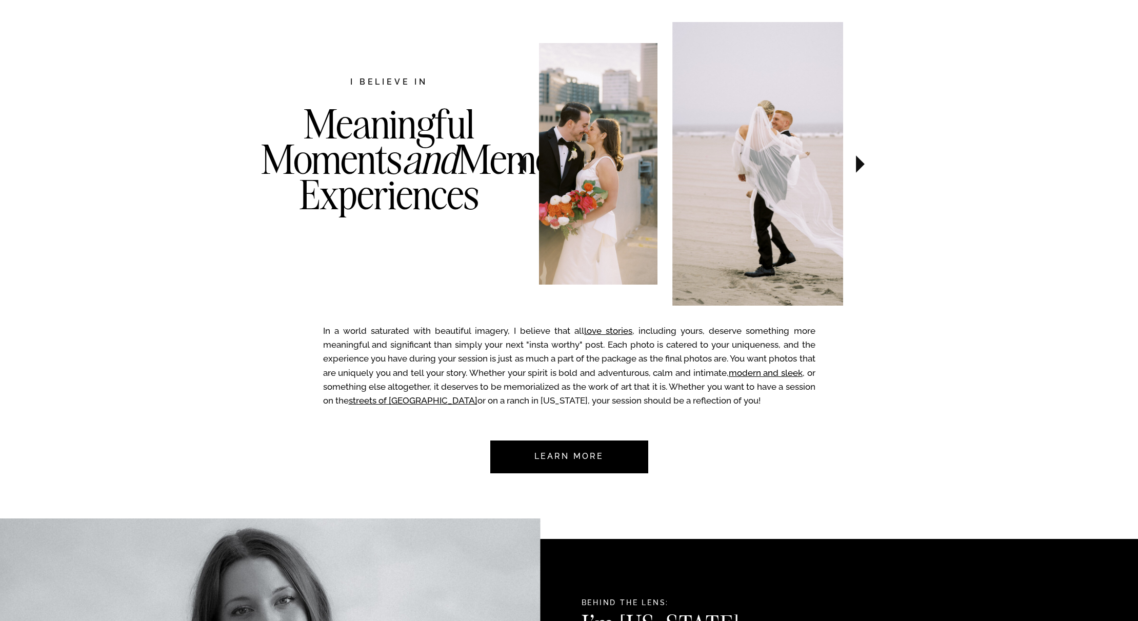
click at [853, 166] on icon at bounding box center [860, 164] width 34 height 36
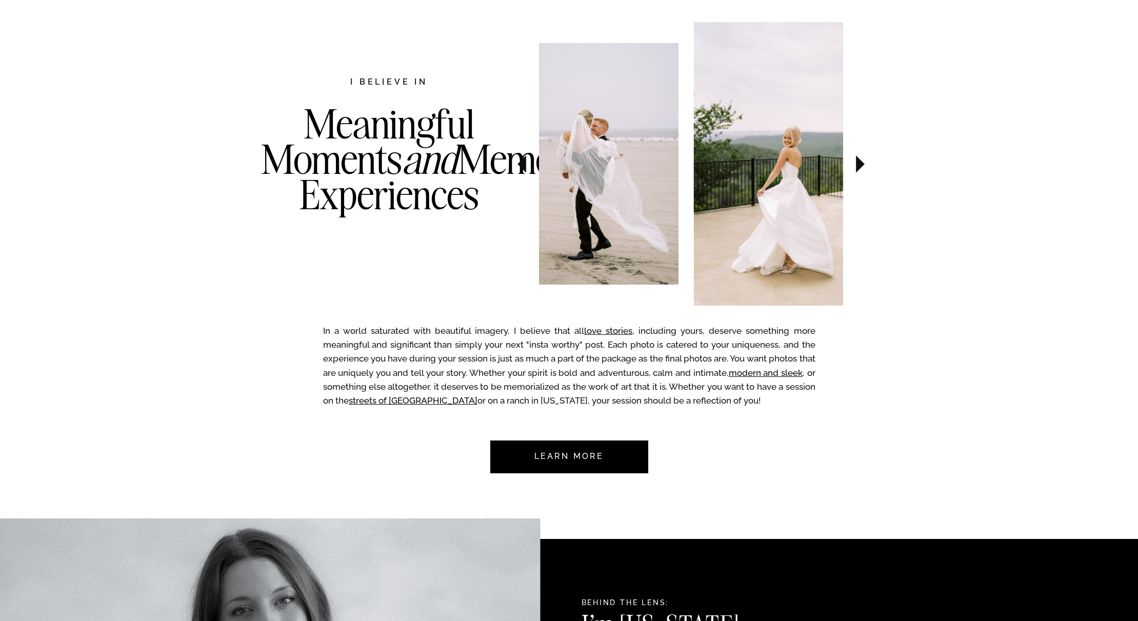
click at [853, 166] on icon at bounding box center [860, 164] width 34 height 36
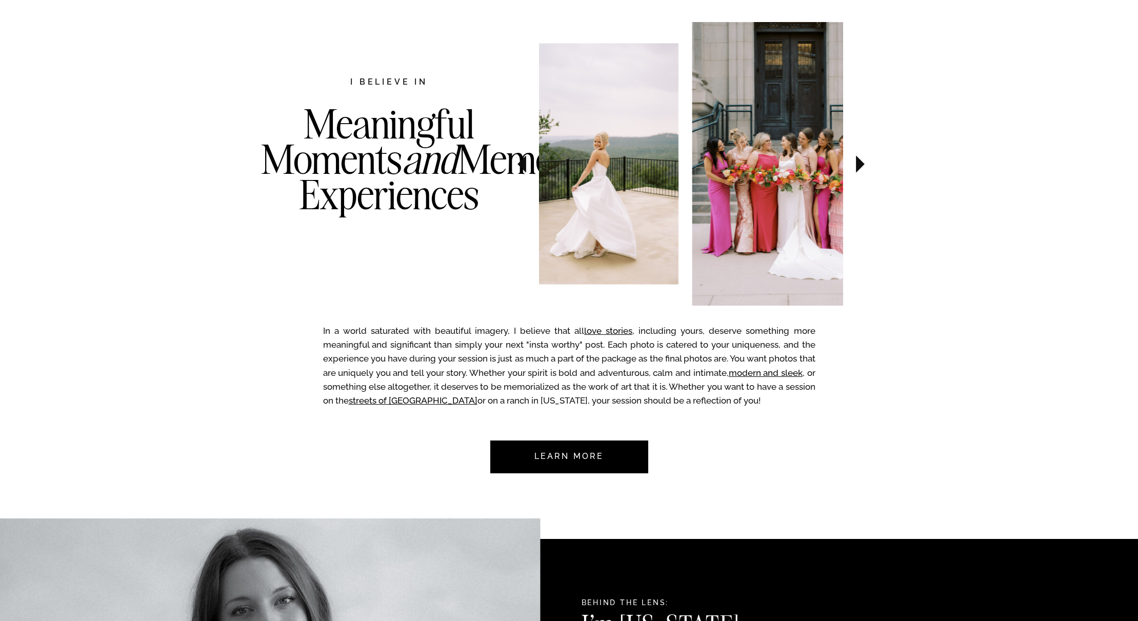
click at [853, 166] on icon at bounding box center [860, 164] width 34 height 36
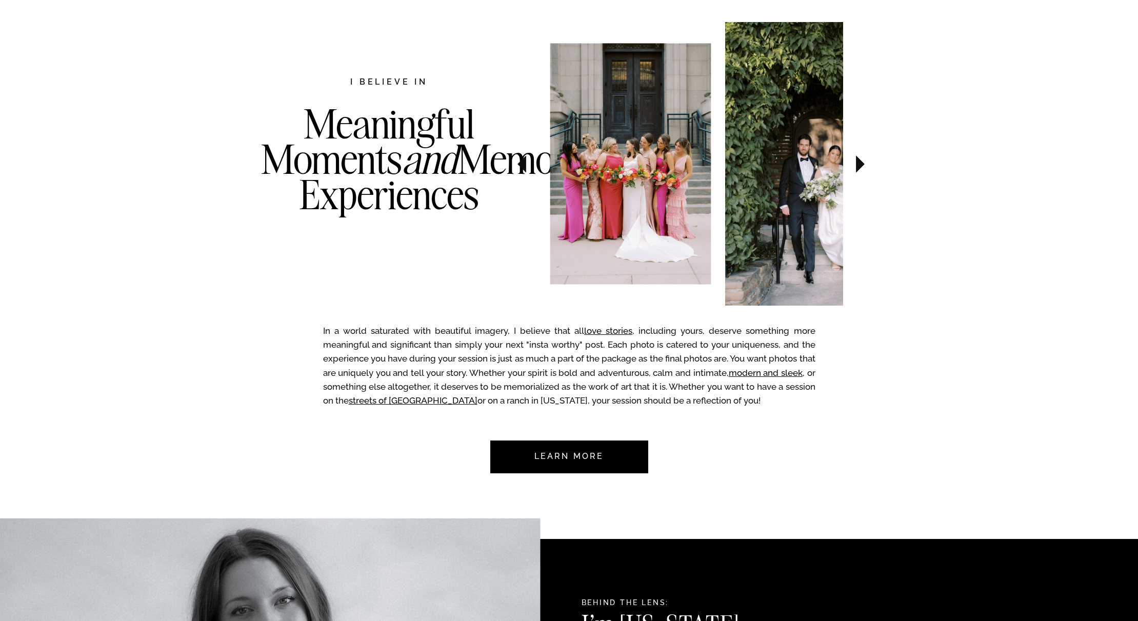
click at [853, 166] on icon at bounding box center [860, 164] width 34 height 36
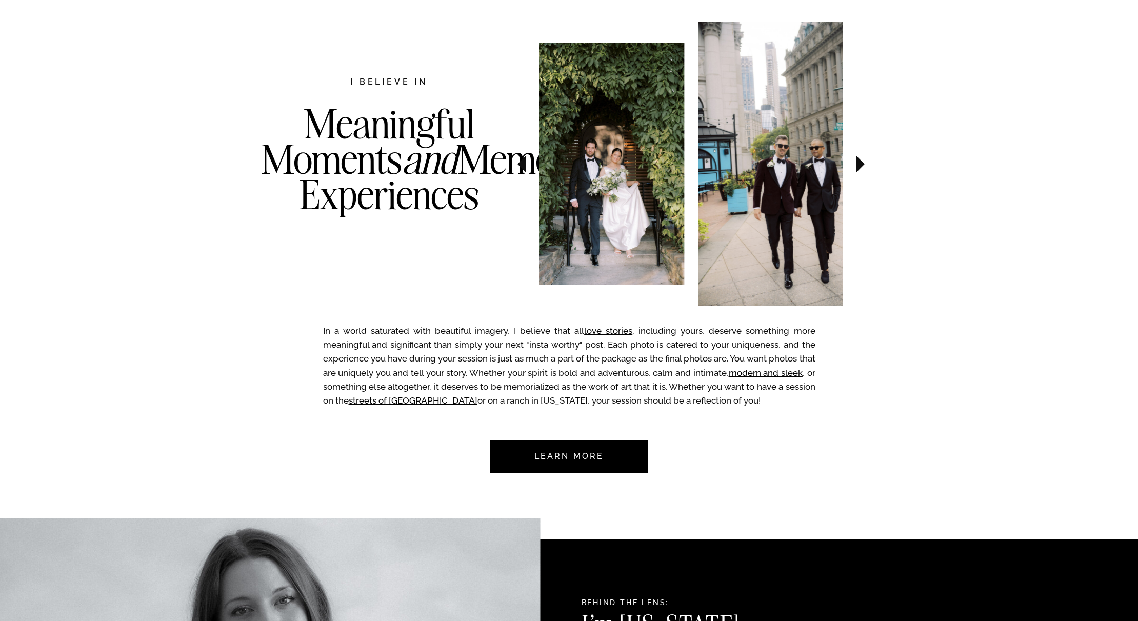
click at [853, 166] on icon at bounding box center [860, 164] width 34 height 36
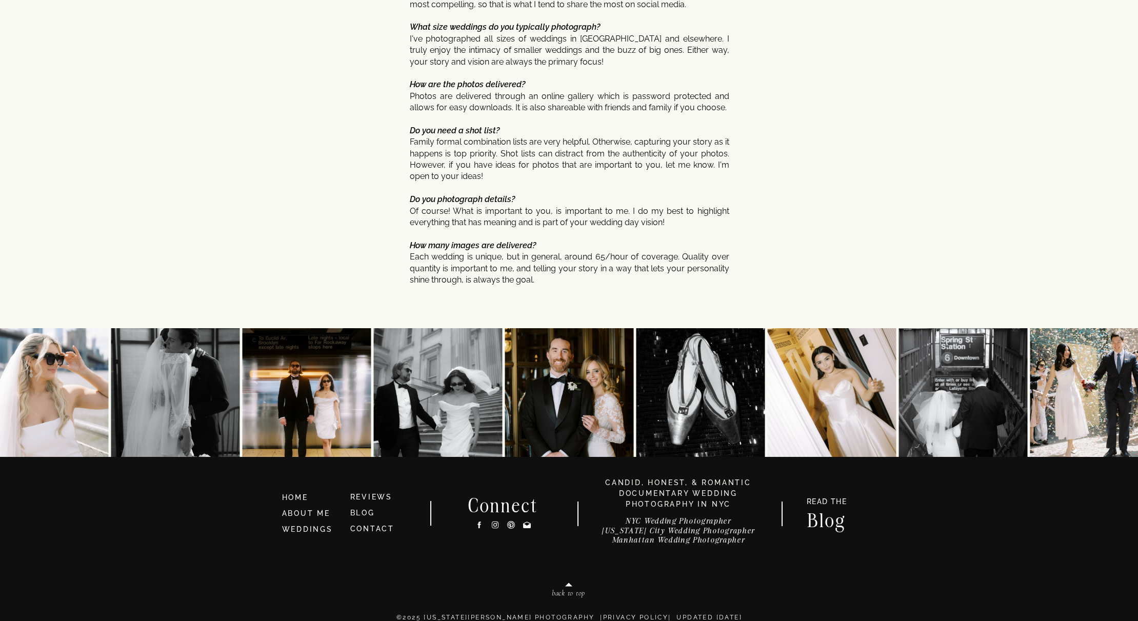
scroll to position [5300, 0]
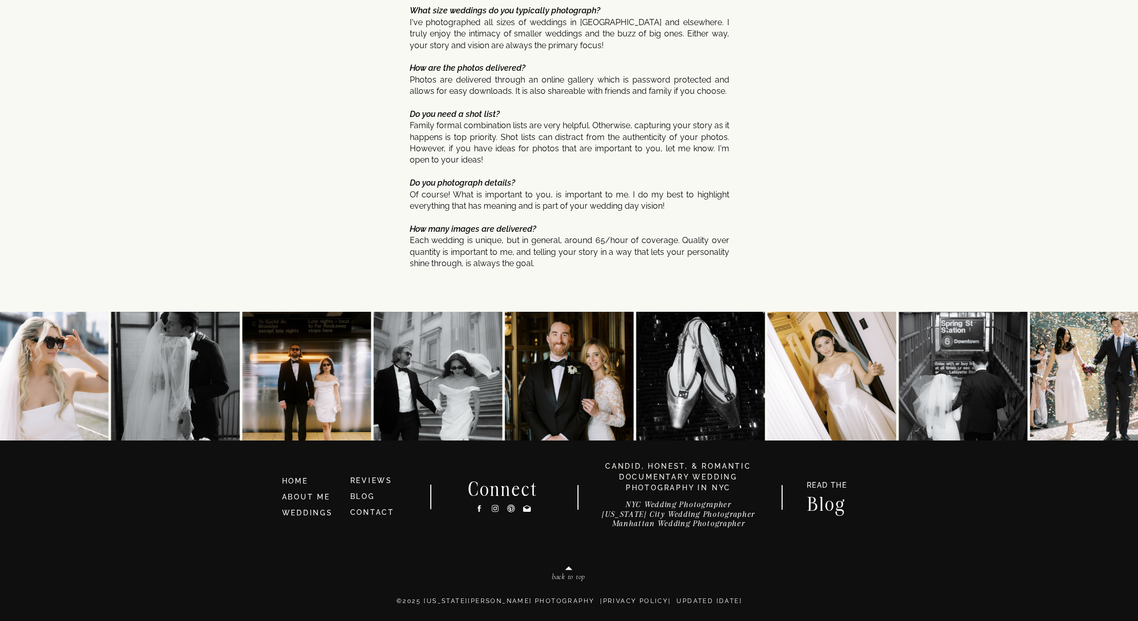
click at [495, 508] on icon at bounding box center [495, 508] width 9 height 11
